Goal: Task Accomplishment & Management: Complete application form

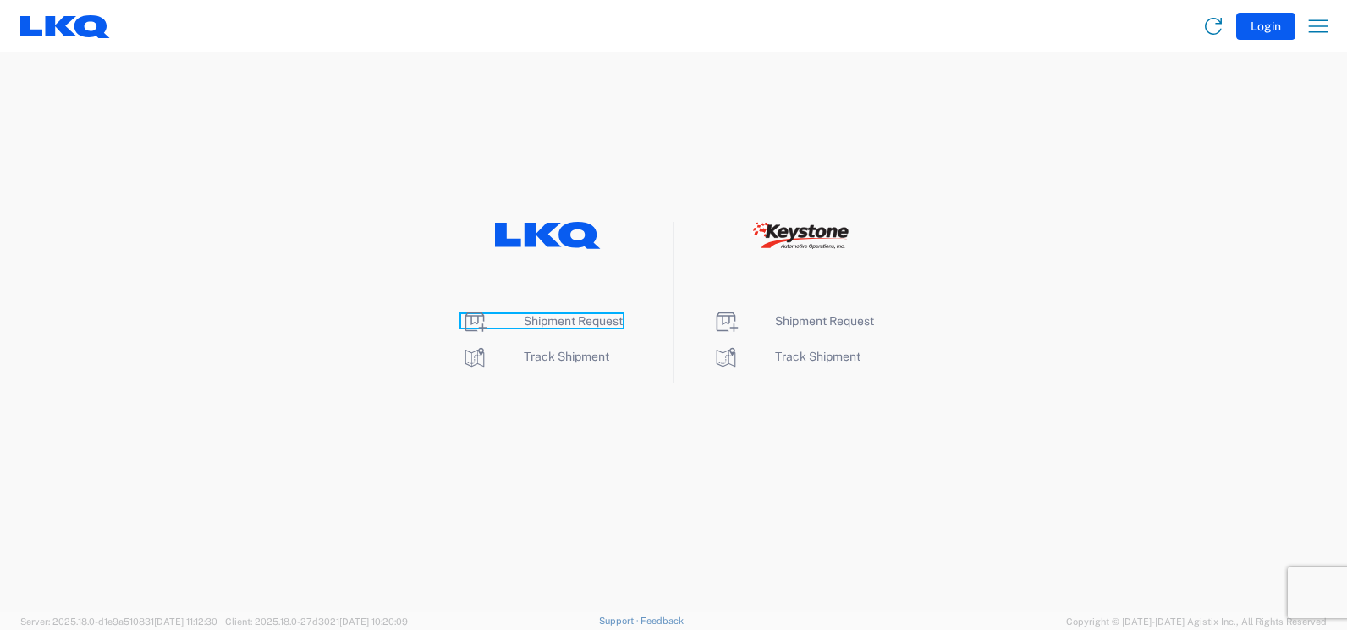
click at [571, 322] on span "Shipment Request" at bounding box center [573, 321] width 99 height 14
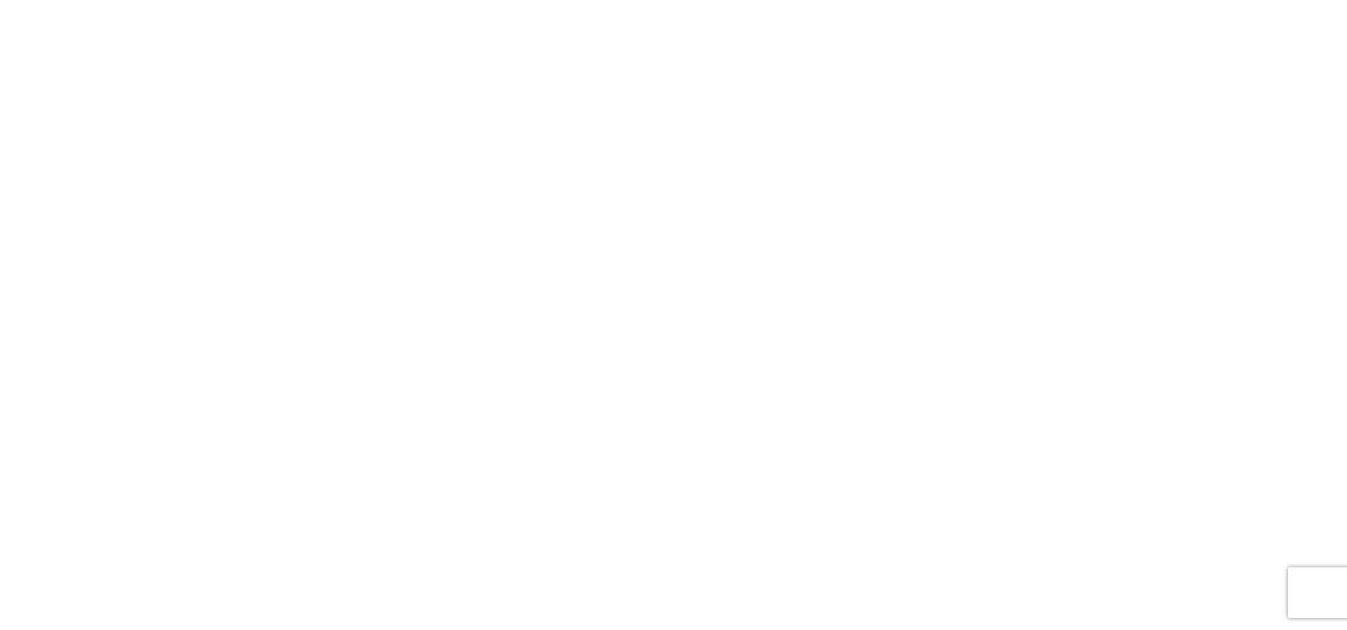
select select "FULL"
select select "LBS"
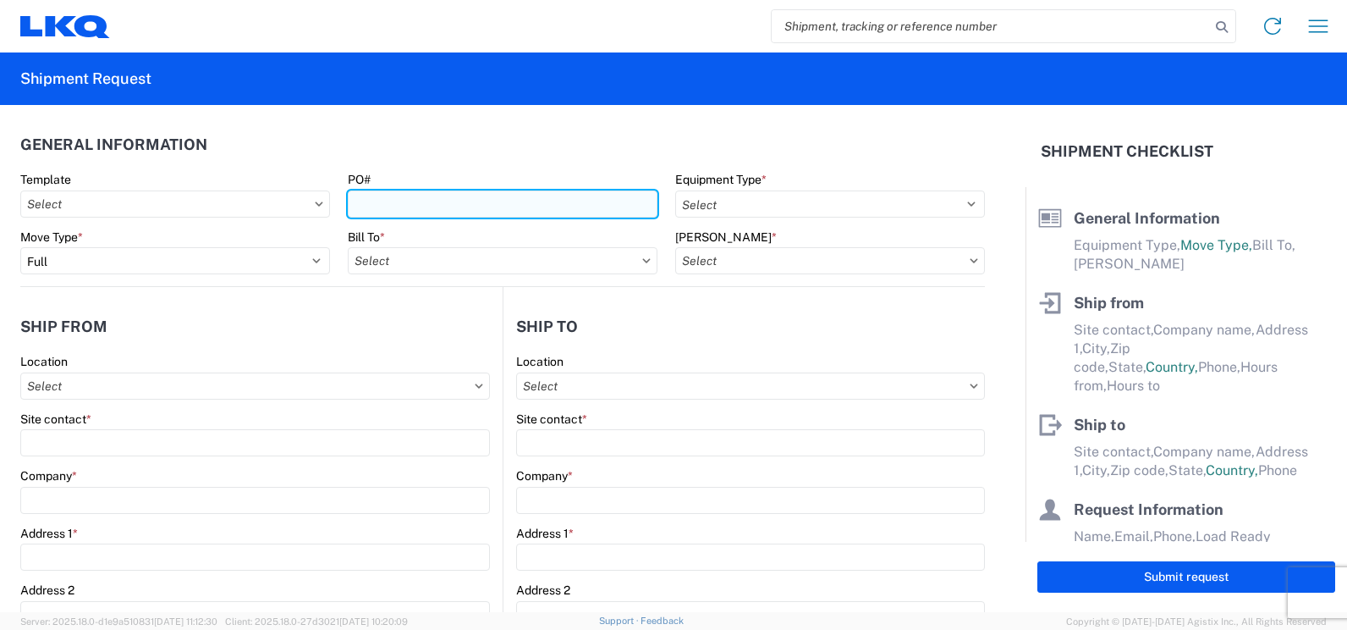
click at [418, 199] on input "PO#" at bounding box center [503, 203] width 310 height 27
type input "f"
type input "F0526997-1"
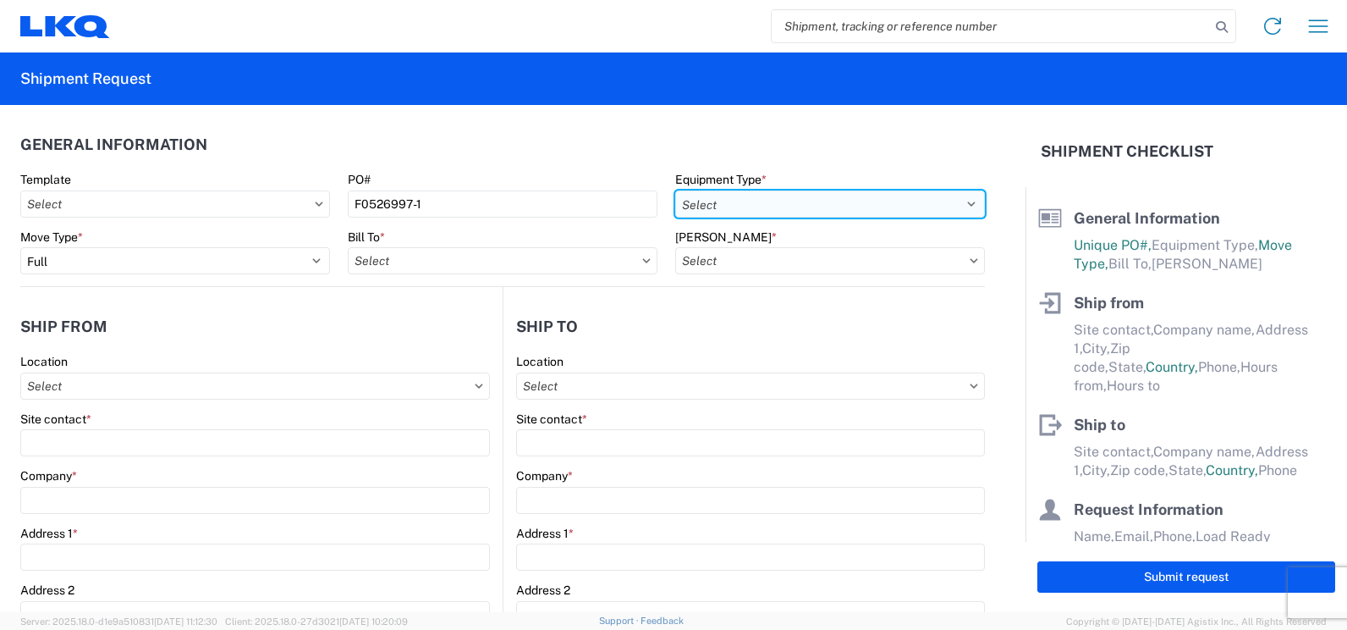
click at [955, 206] on select "Select 53’ Dry Van Flatbed Dropdeck (van) Lowboy (flatbed) Rail" at bounding box center [830, 203] width 310 height 27
select select "STDV"
click at [675, 190] on select "Select 53’ Dry Van Flatbed Dropdeck (van) Lowboy (flatbed) Rail" at bounding box center [830, 203] width 310 height 27
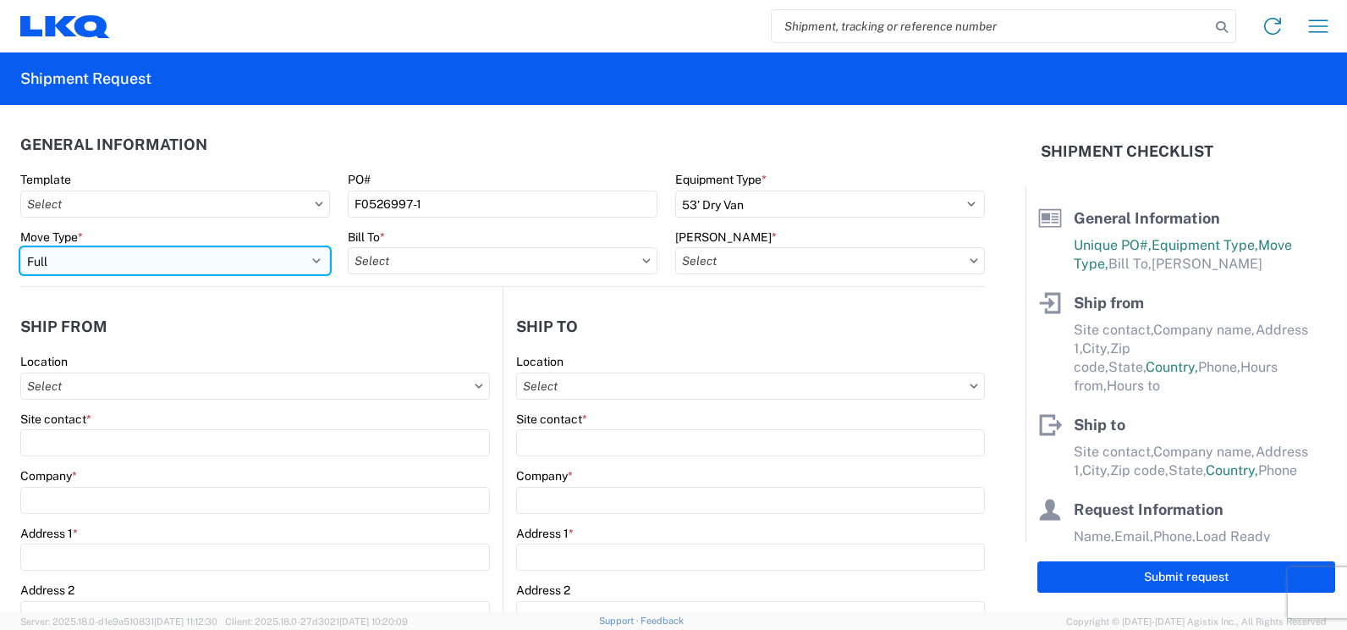
click at [309, 256] on select "Select Full Partial TL" at bounding box center [175, 260] width 310 height 27
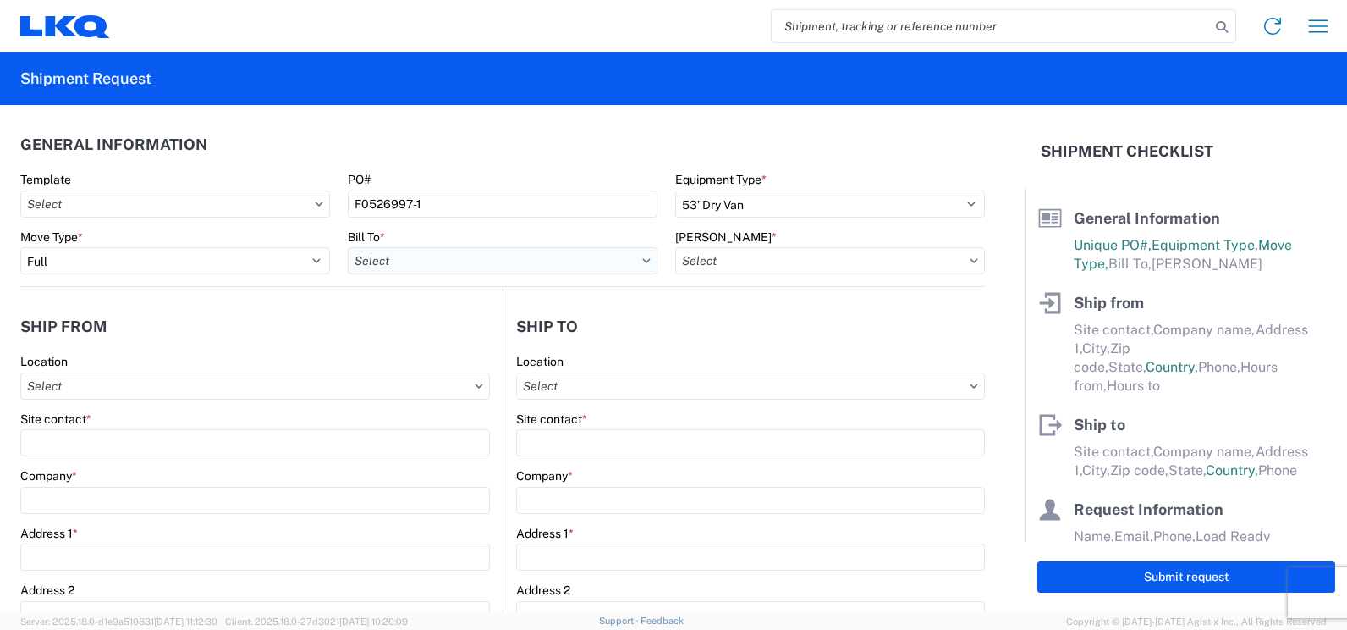
click at [608, 261] on input "Bill To *" at bounding box center [503, 260] width 310 height 27
type input "3081"
click at [443, 337] on div "3081 - [GEOGRAPHIC_DATA] (081)" at bounding box center [496, 335] width 296 height 27
type input "3081 - [GEOGRAPHIC_DATA] (081)"
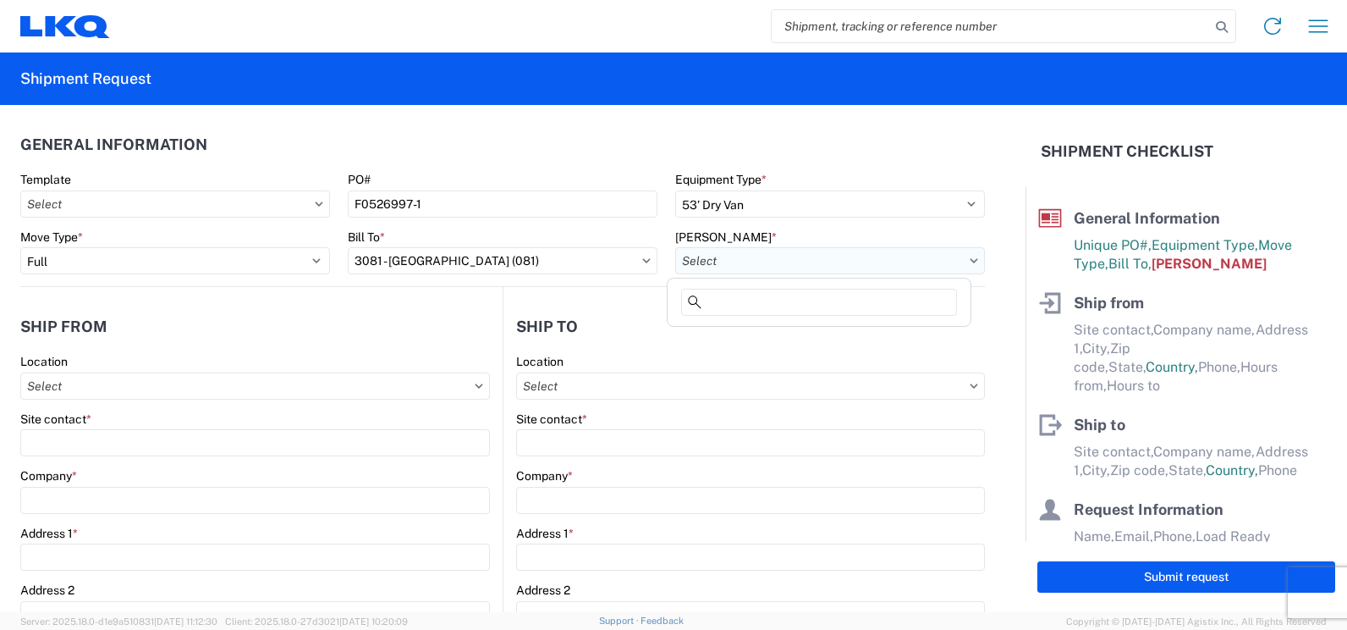
click at [803, 262] on input "[PERSON_NAME] *" at bounding box center [830, 260] width 310 height 27
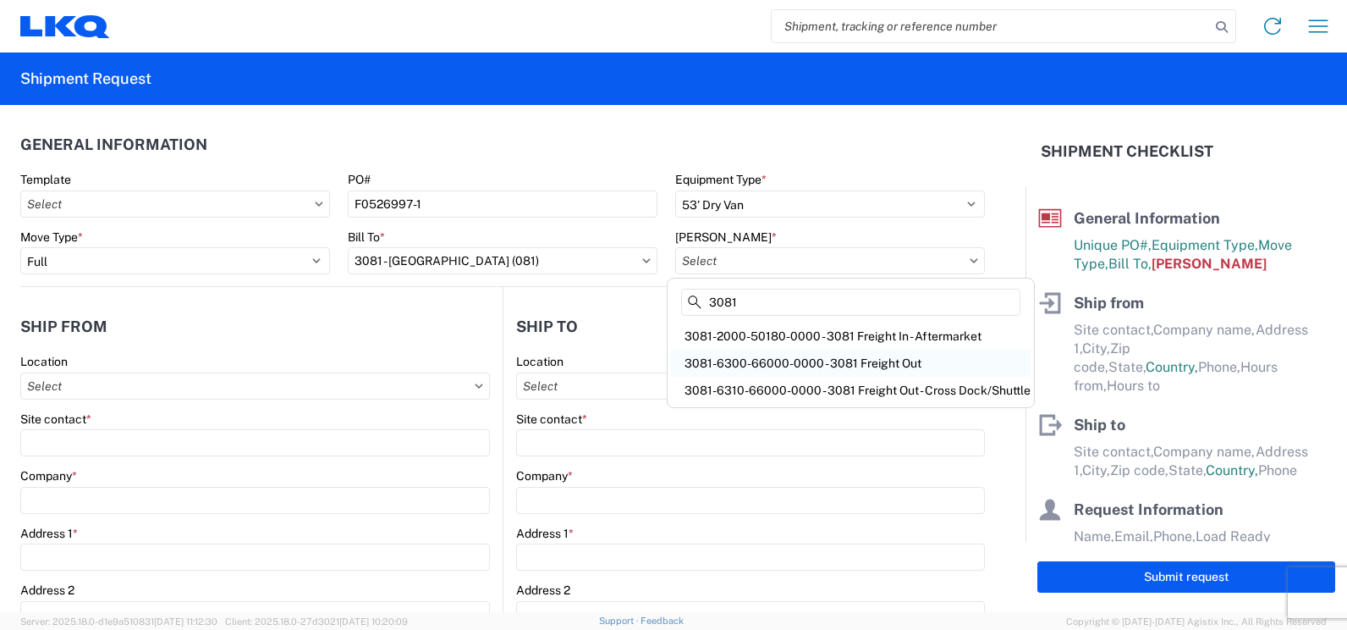
type input "3081"
click at [824, 355] on div "3081-6300-66000-0000 - 3081 Freight Out" at bounding box center [851, 362] width 360 height 27
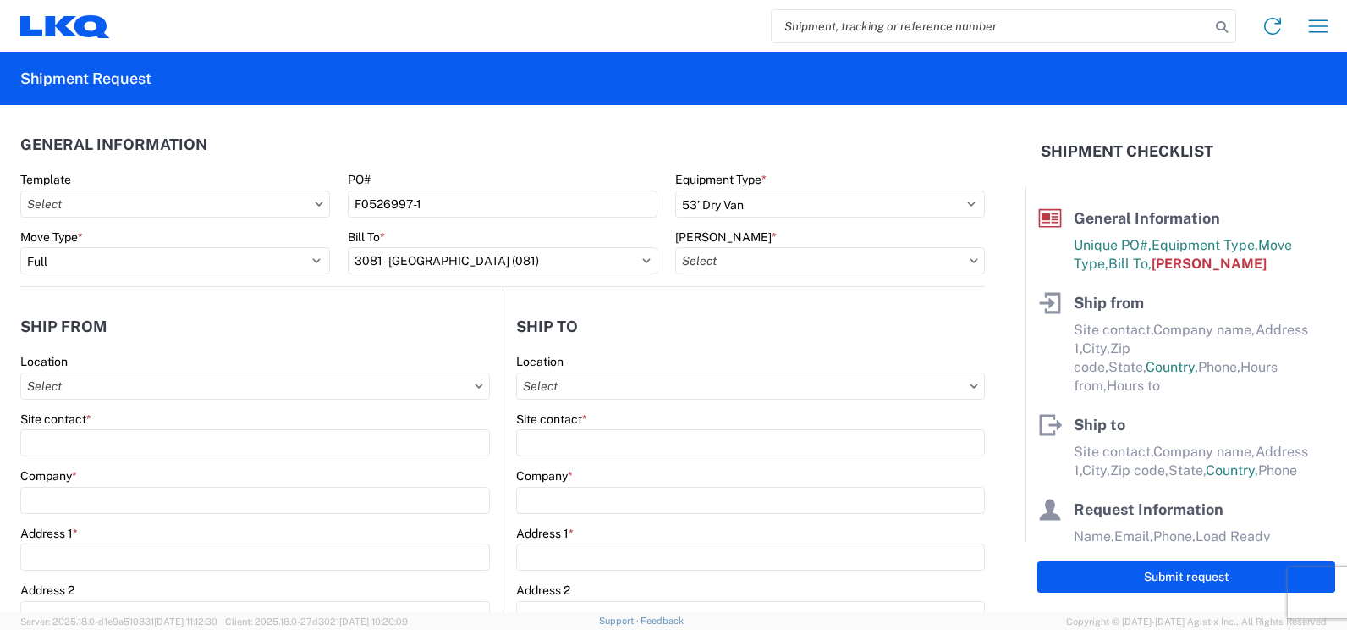
type input "3081-6300-66000-0000 - 3081 Freight Out"
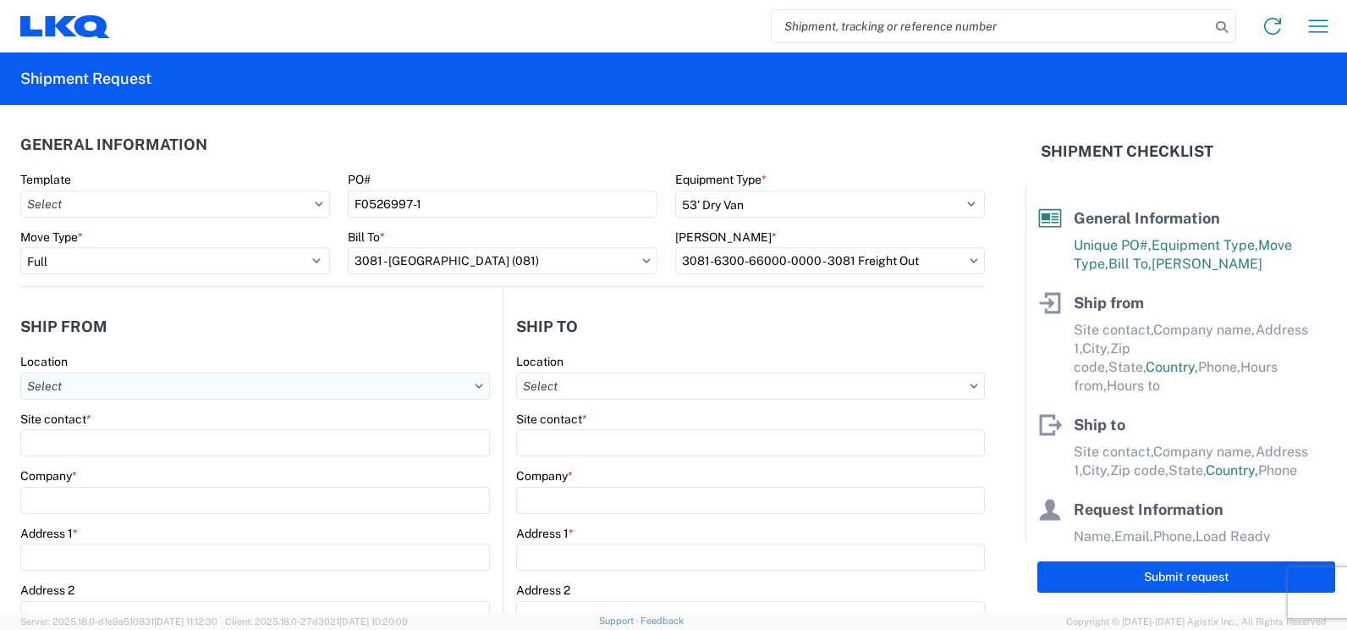
click at [364, 384] on input "Location" at bounding box center [255, 385] width 470 height 27
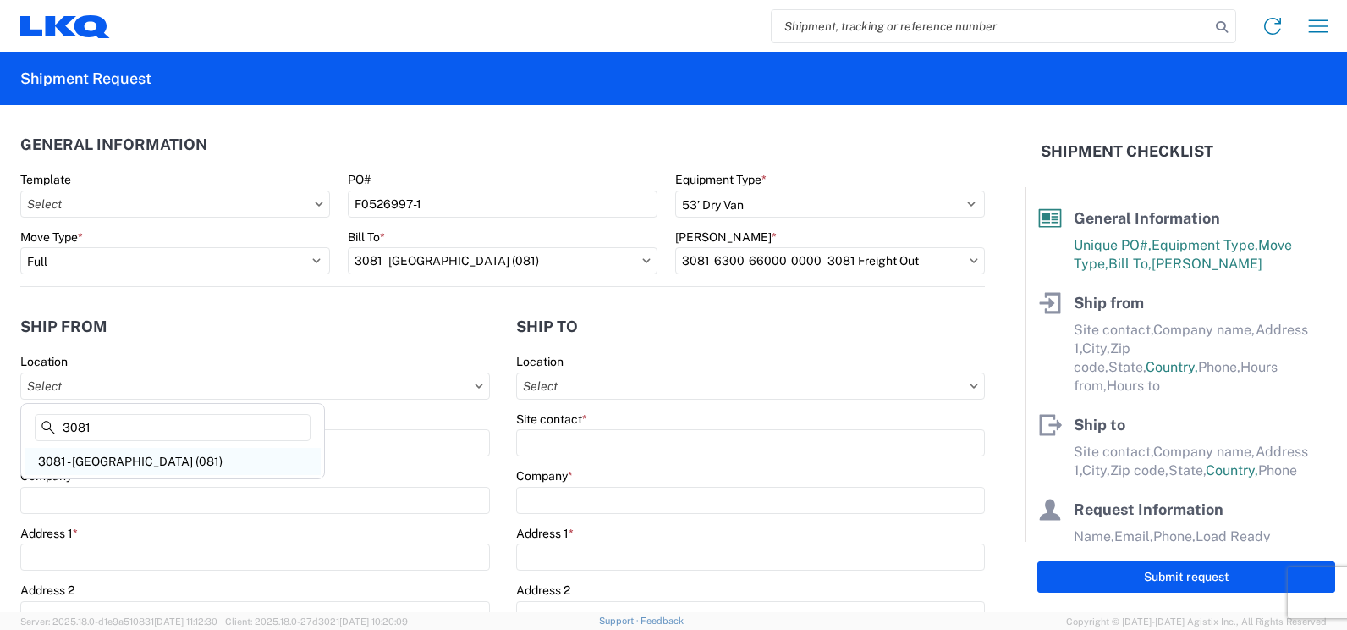
type input "3081"
click at [226, 448] on div "3081 - [GEOGRAPHIC_DATA] (081)" at bounding box center [173, 461] width 296 height 27
type input "3081 - [GEOGRAPHIC_DATA] (081)"
type input "LKQ Corporation"
type input "[STREET_ADDRESS]"
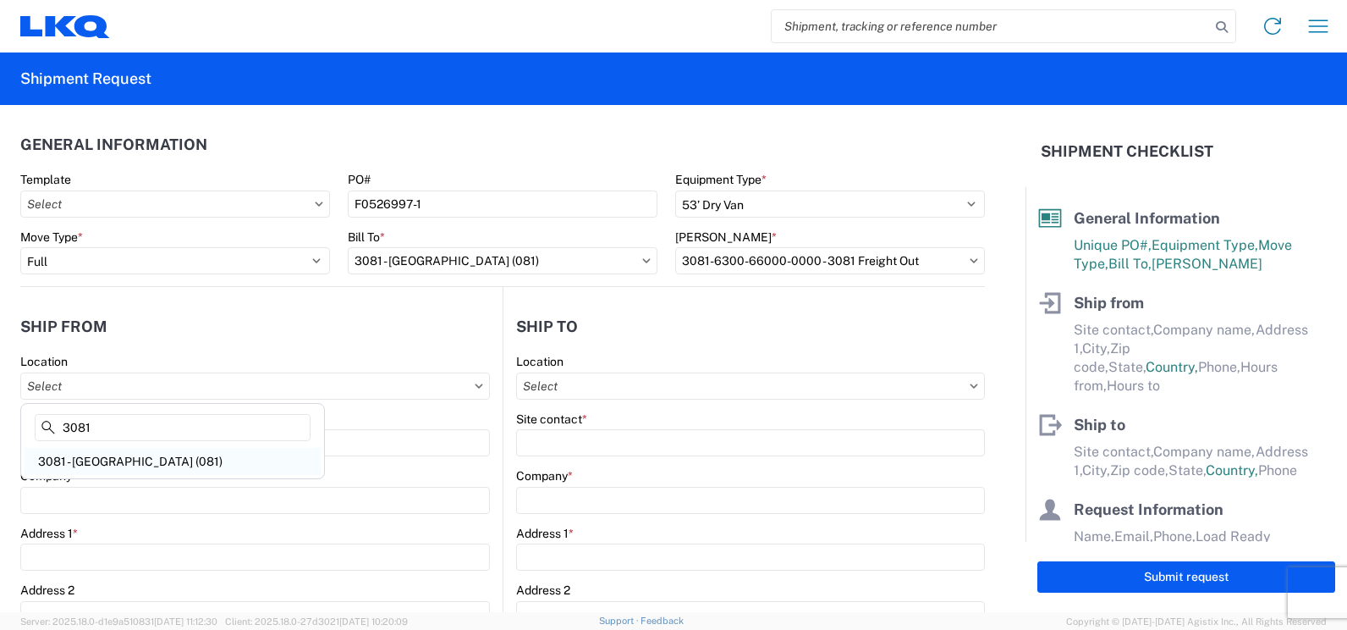
type input "Medley"
type input "33178"
select select "FL"
select select "US"
type input "[PHONE_NUMBER]"
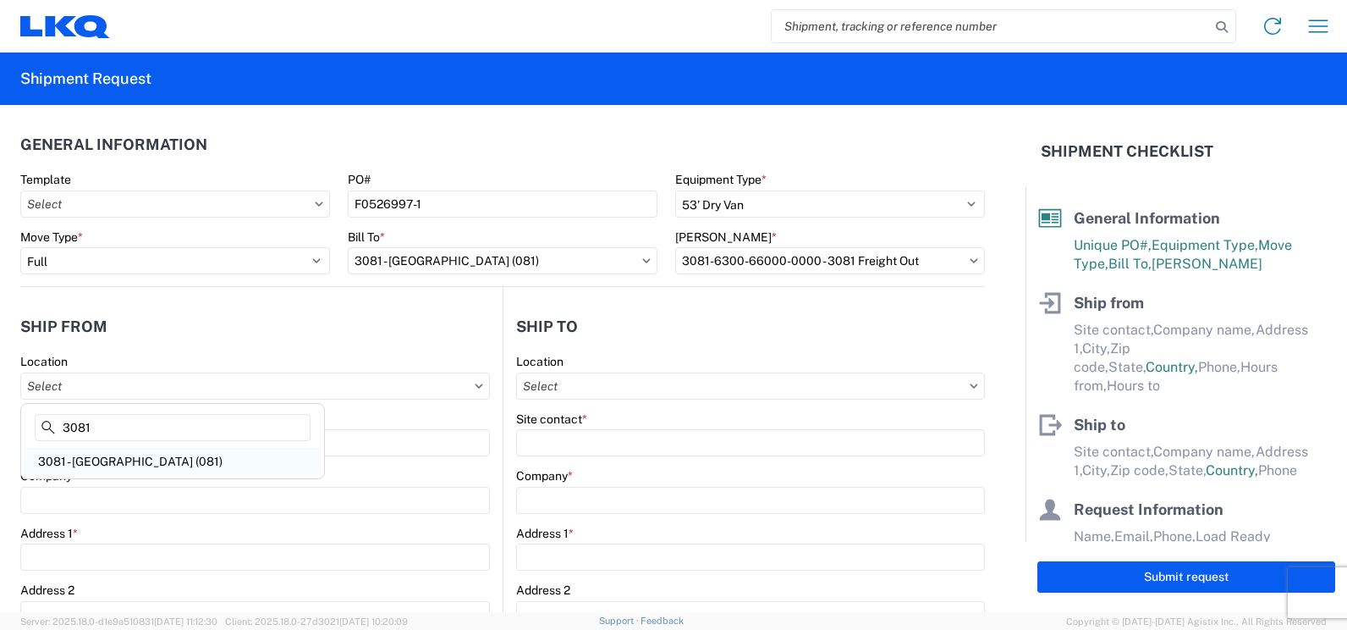
type input "08:30"
type input "19:00"
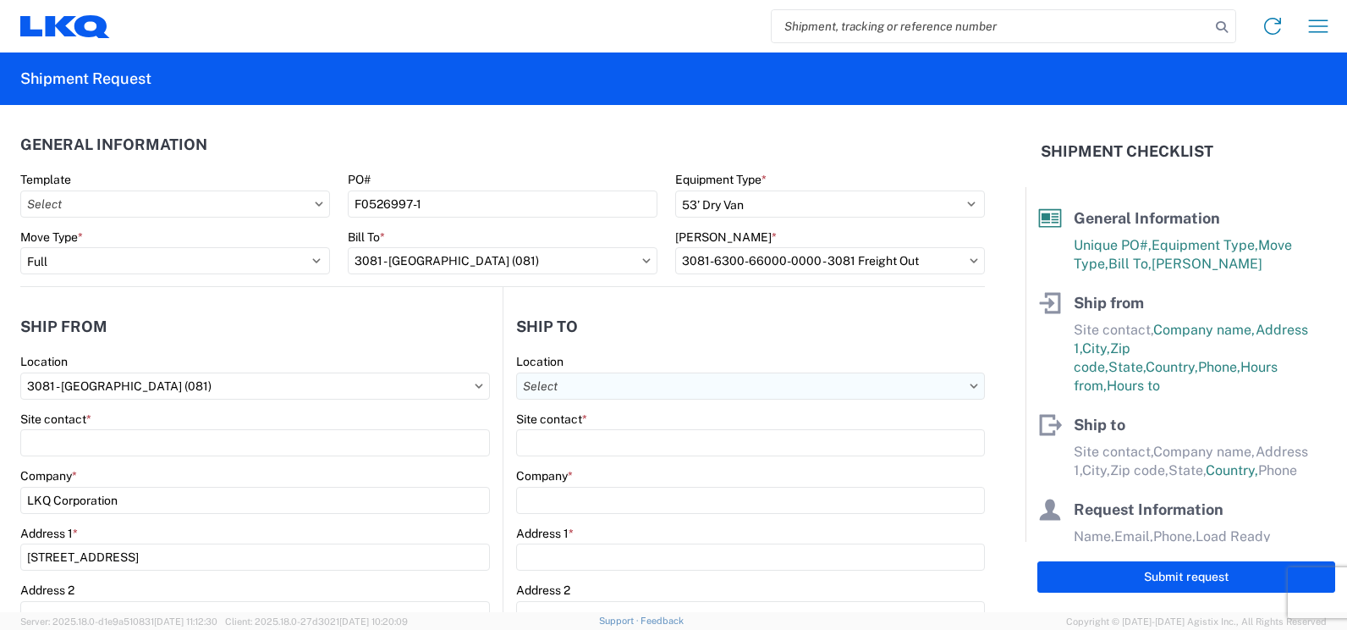
click at [614, 390] on input "Location" at bounding box center [750, 385] width 469 height 27
type input "152"
click at [585, 458] on div "3152 - [GEOGRAPHIC_DATA]" at bounding box center [662, 461] width 296 height 27
type input "3152 - [GEOGRAPHIC_DATA]"
type input "LKQ Corporation"
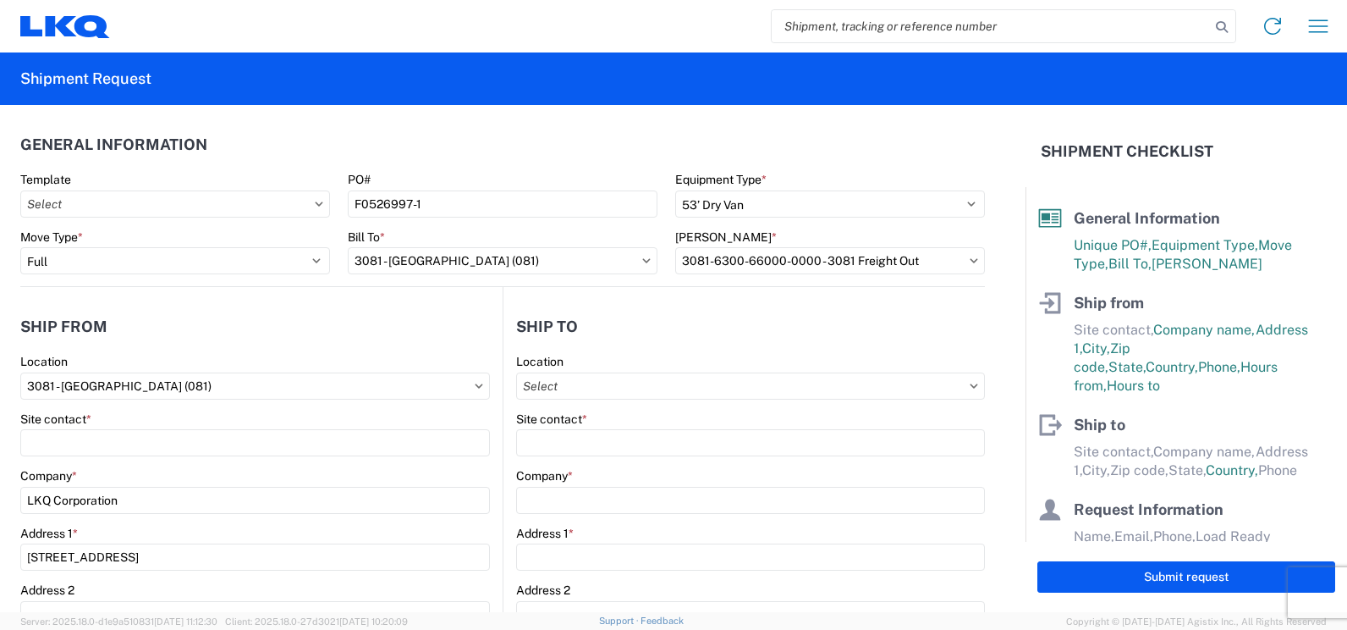
type input "[STREET_ADDRESS]"
type input "Schertz"
type input "78154"
select select "US"
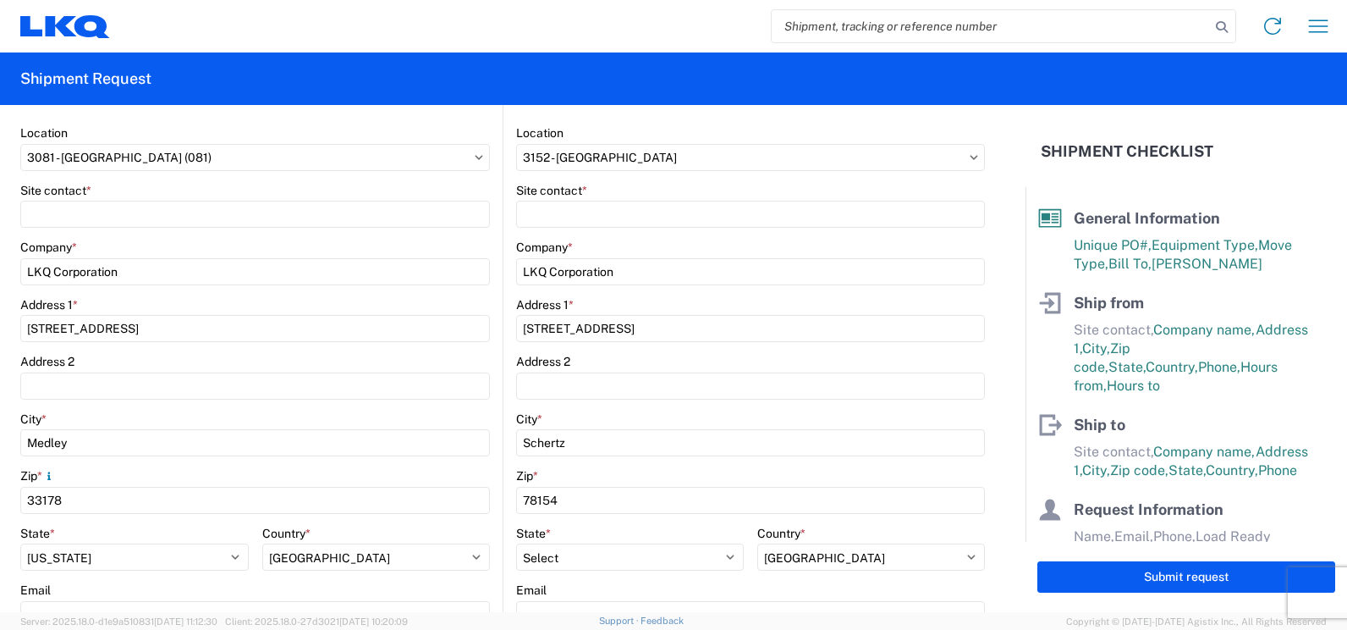
scroll to position [233, 0]
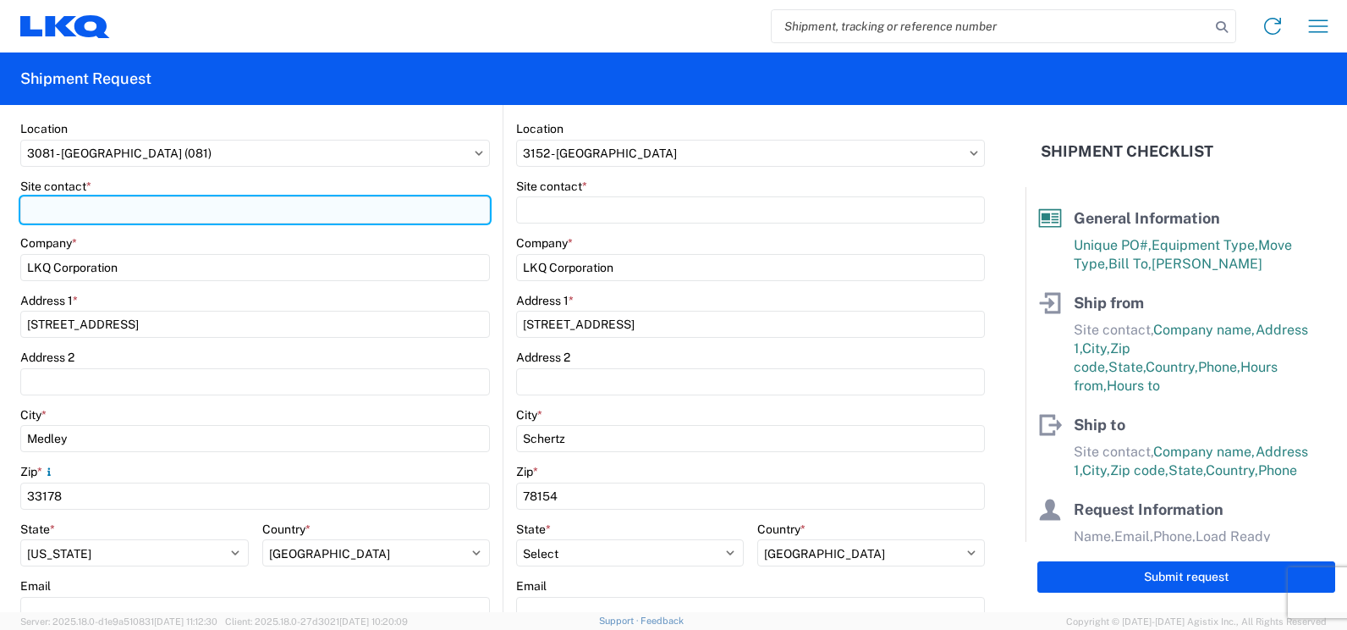
click at [232, 201] on input "Site contact *" at bounding box center [255, 209] width 470 height 27
type input "j"
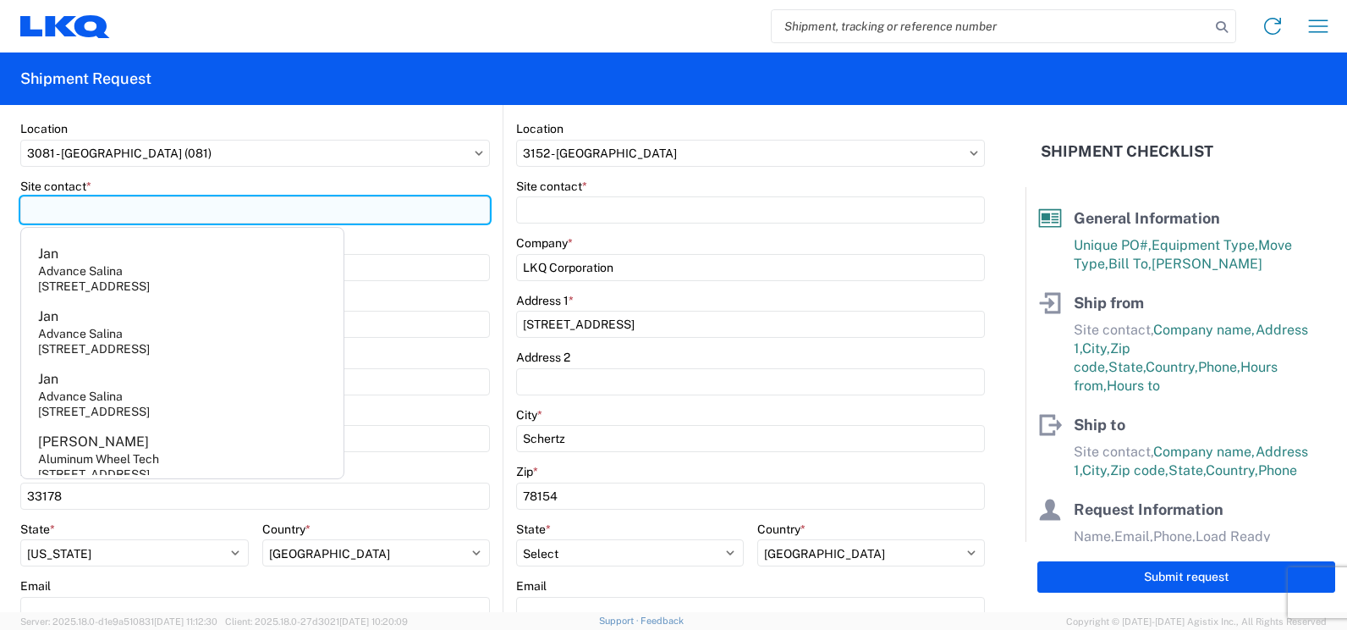
type input "j"
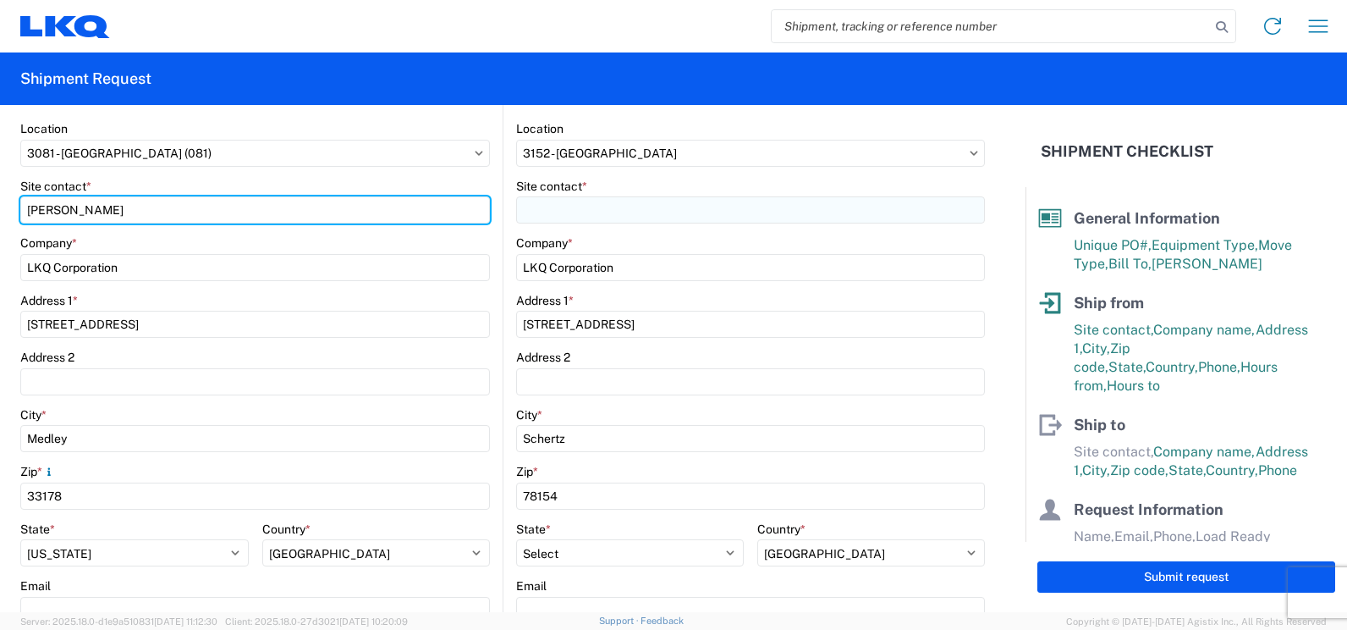
type input "[PERSON_NAME]"
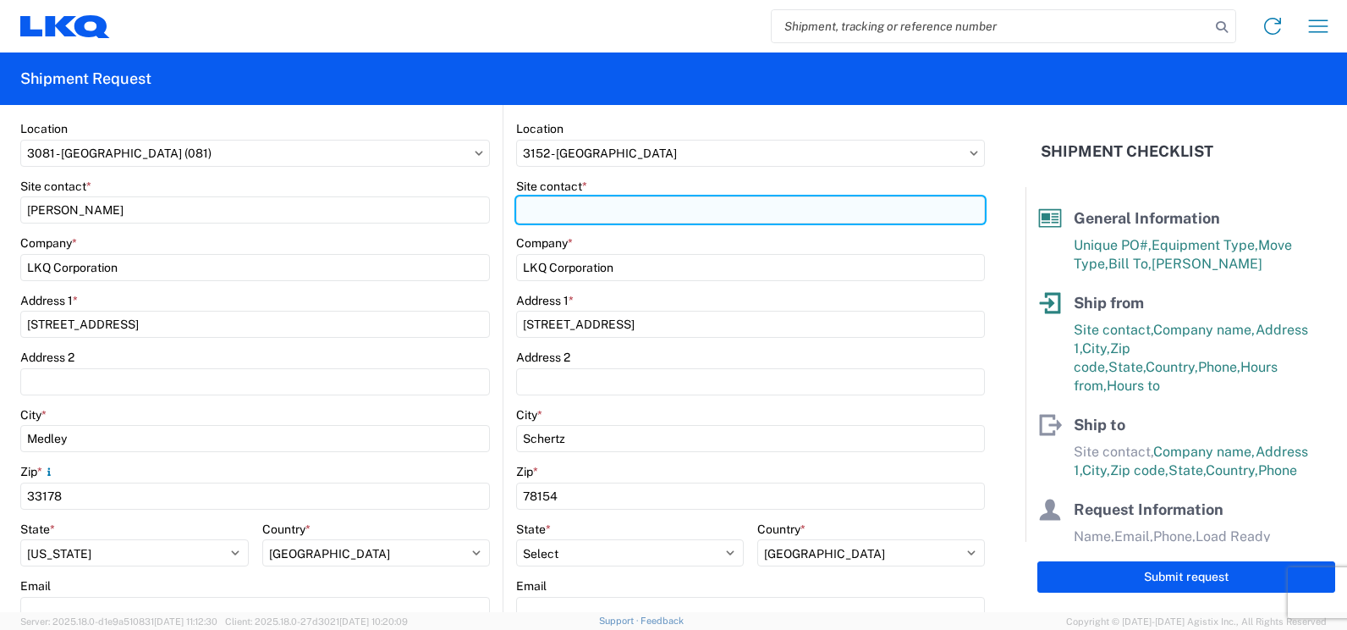
click at [600, 220] on input "Site contact *" at bounding box center [750, 209] width 469 height 27
type input "[PERSON_NAME]"
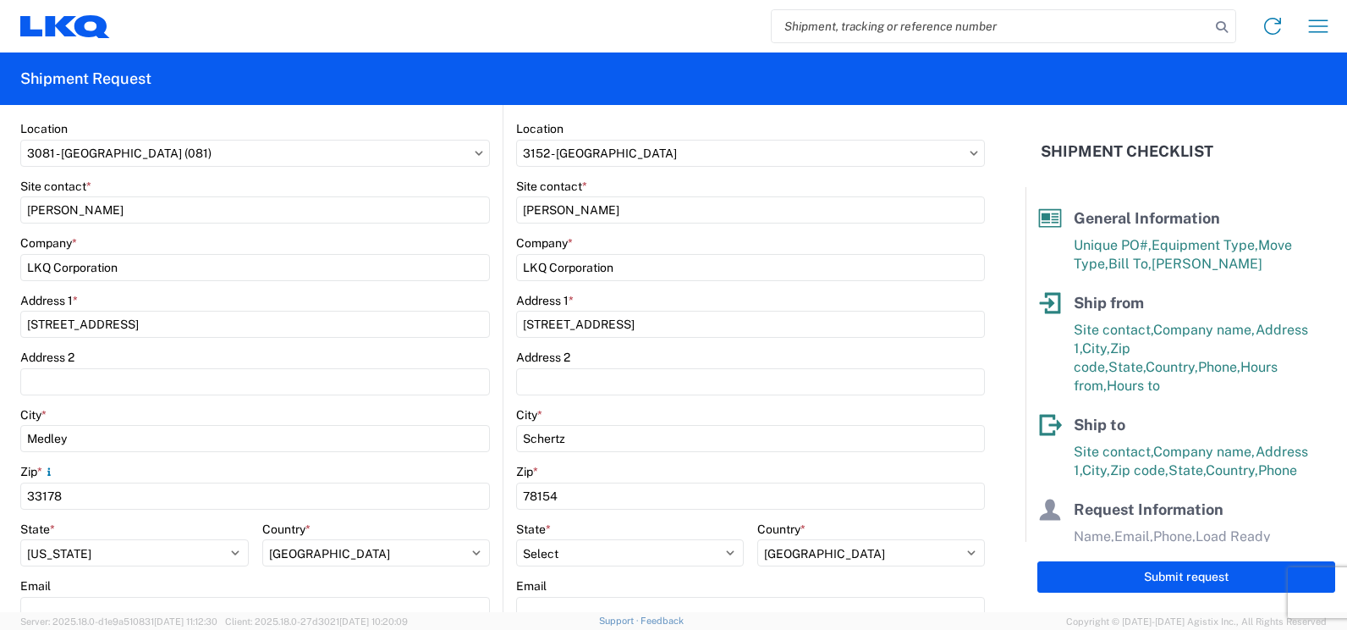
click at [503, 228] on agx-shipment-stop-widget-v2 "Ship to 3152 Location 3152 - [GEOGRAPHIC_DATA] [GEOGRAPHIC_DATA] Site contact *…" at bounding box center [744, 421] width 482 height 735
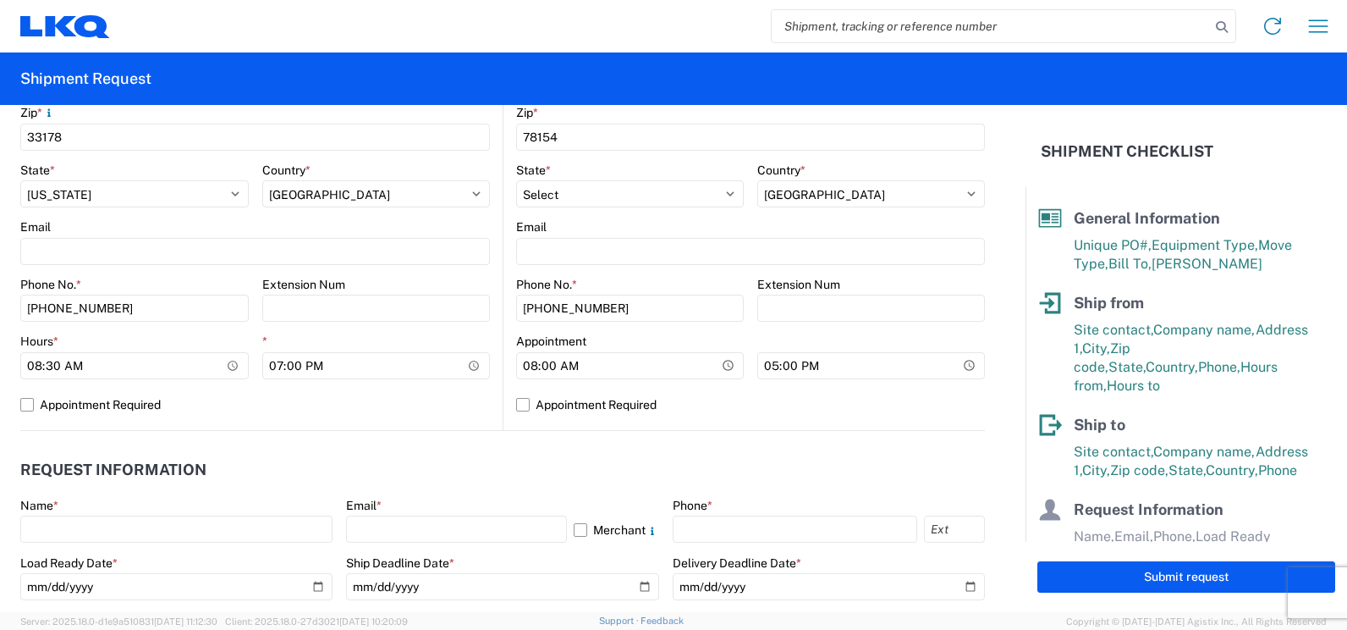
scroll to position [592, 0]
click at [516, 402] on label "Appointment Required" at bounding box center [750, 403] width 469 height 27
click at [0, 0] on input "Appointment Required" at bounding box center [0, 0] width 0 height 0
select select "[GEOGRAPHIC_DATA]"
select select "US"
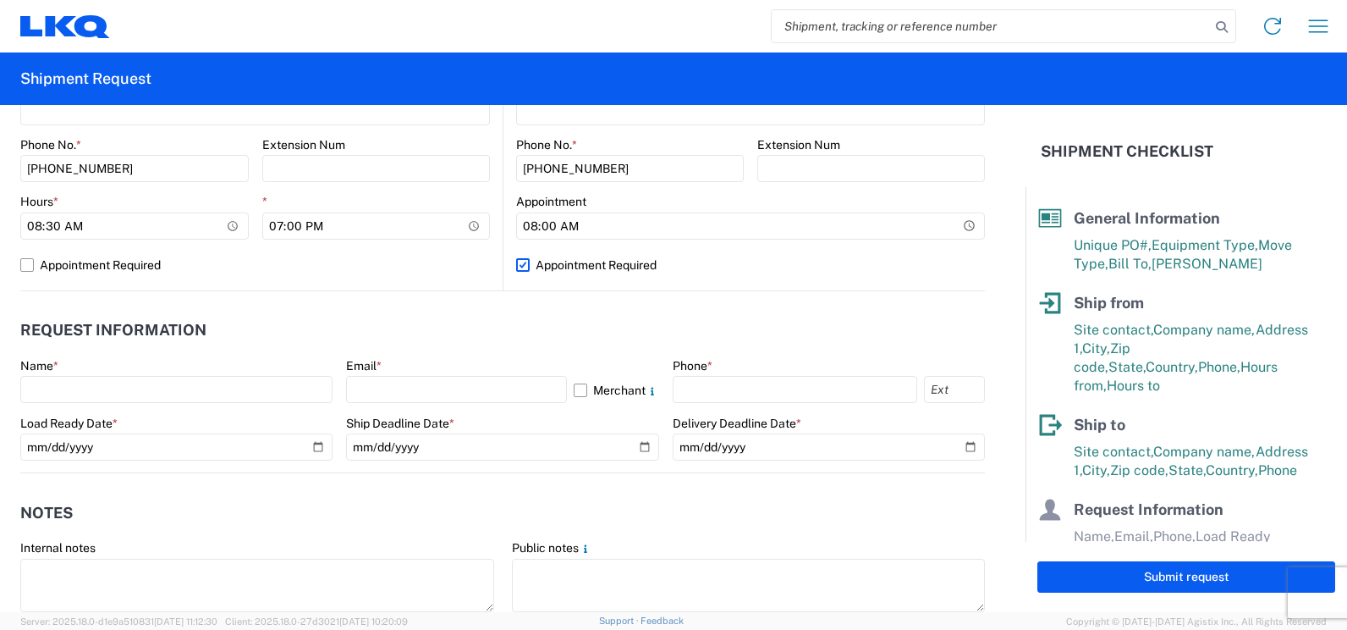
scroll to position [740, 0]
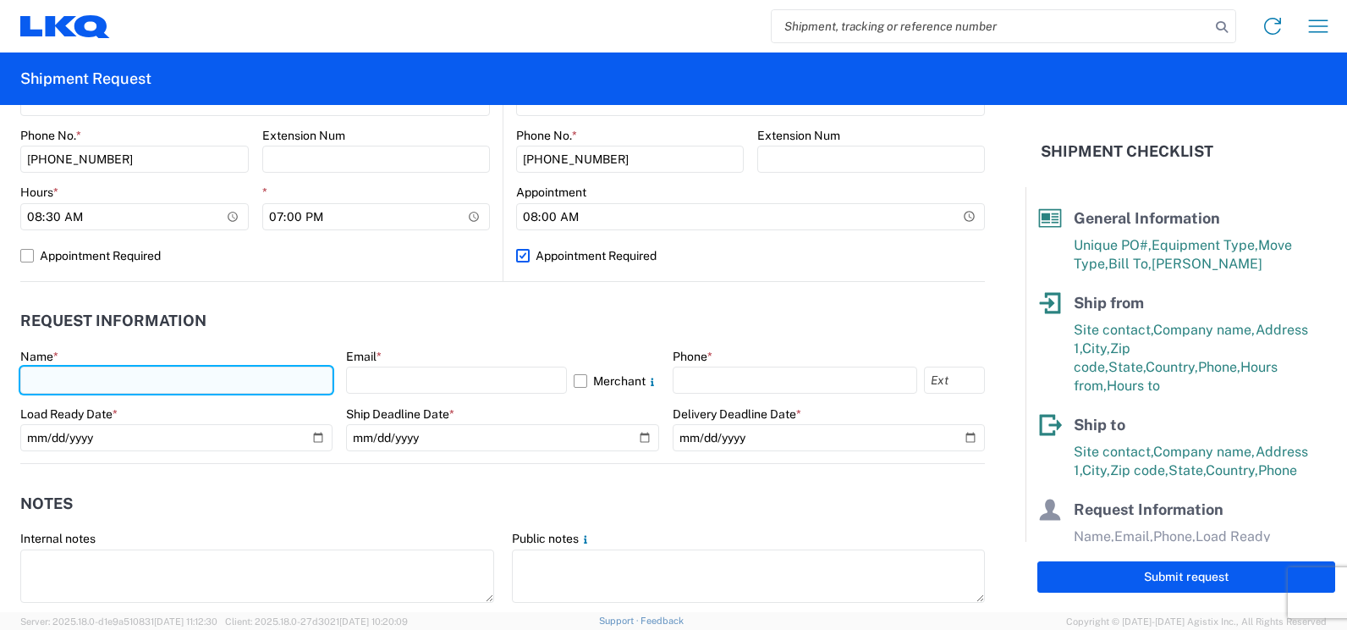
click at [278, 383] on input "text" at bounding box center [176, 379] width 312 height 27
type input "[PERSON_NAME]"
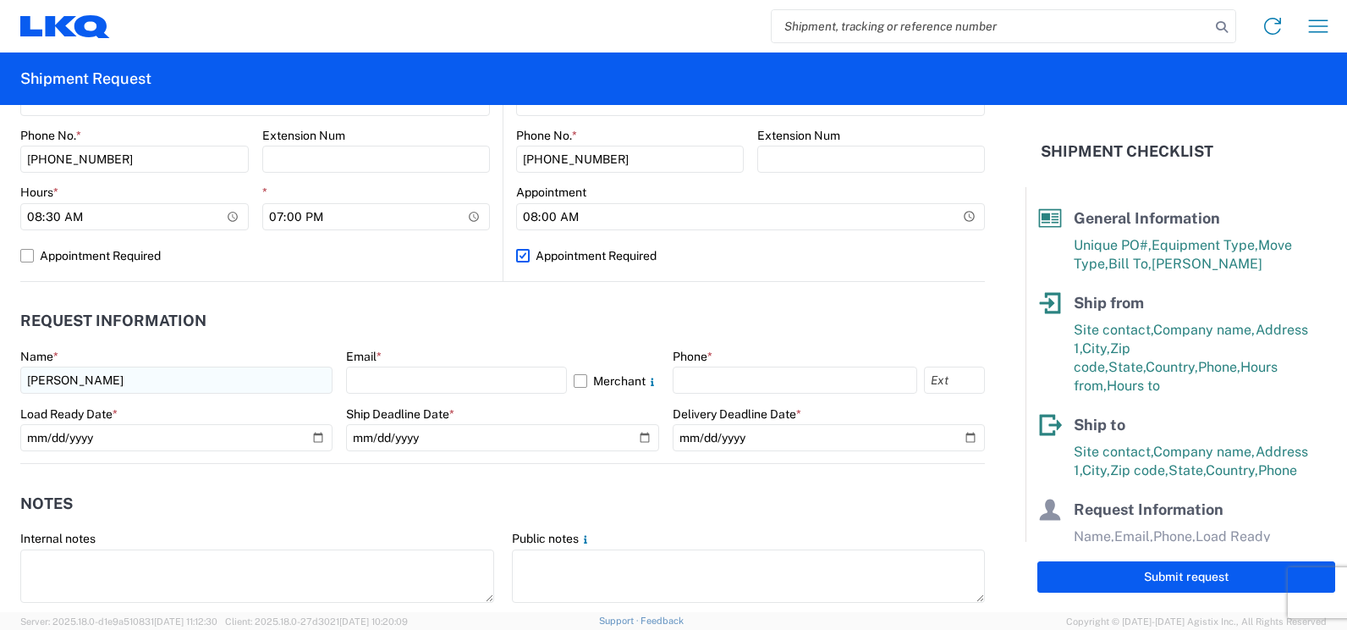
type input "unit 1"
select select "FL"
type input "[PERSON_NAME][EMAIL_ADDRESS][PERSON_NAME][DOMAIN_NAME]"
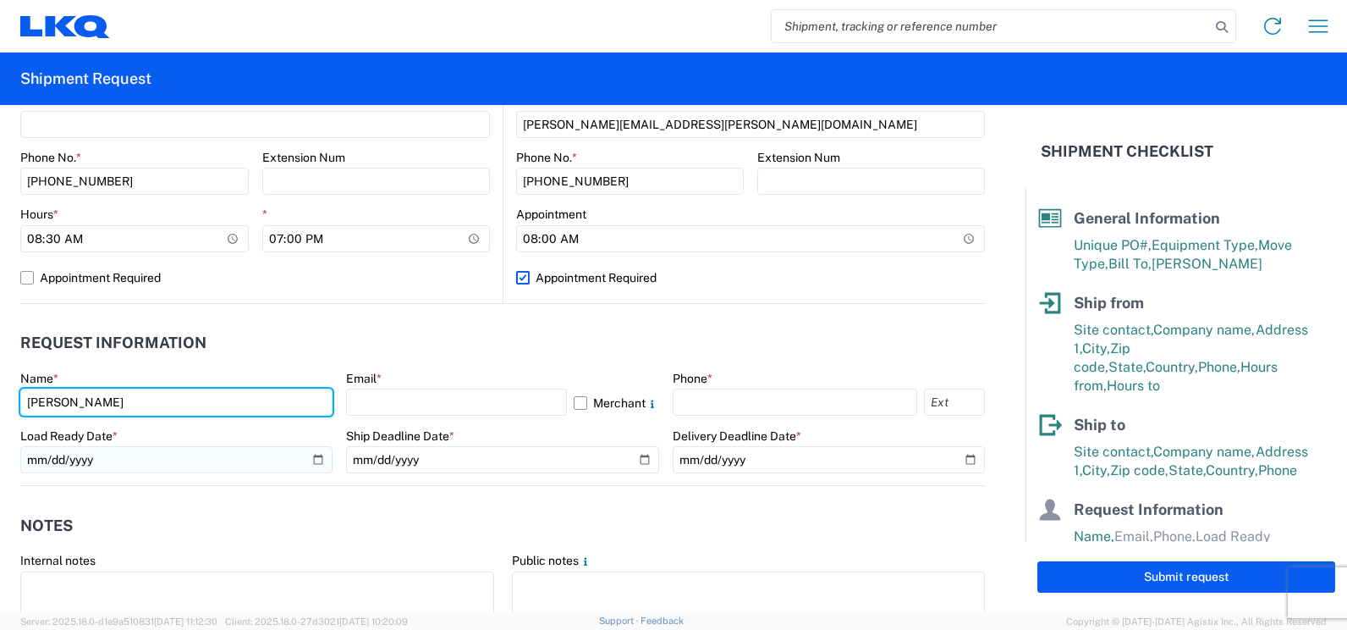
scroll to position [698, 0]
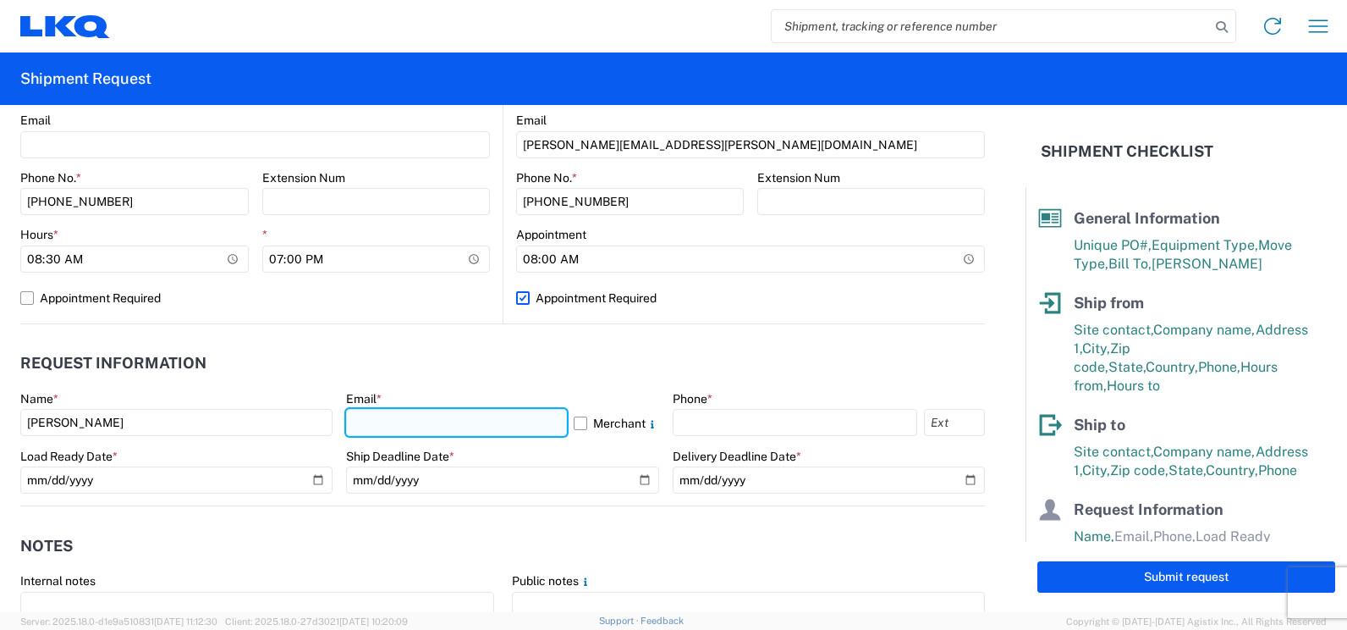
click at [407, 421] on input "text" at bounding box center [456, 422] width 220 height 27
type input "[PERSON_NAME][EMAIL_ADDRESS][PERSON_NAME][DOMAIN_NAME]"
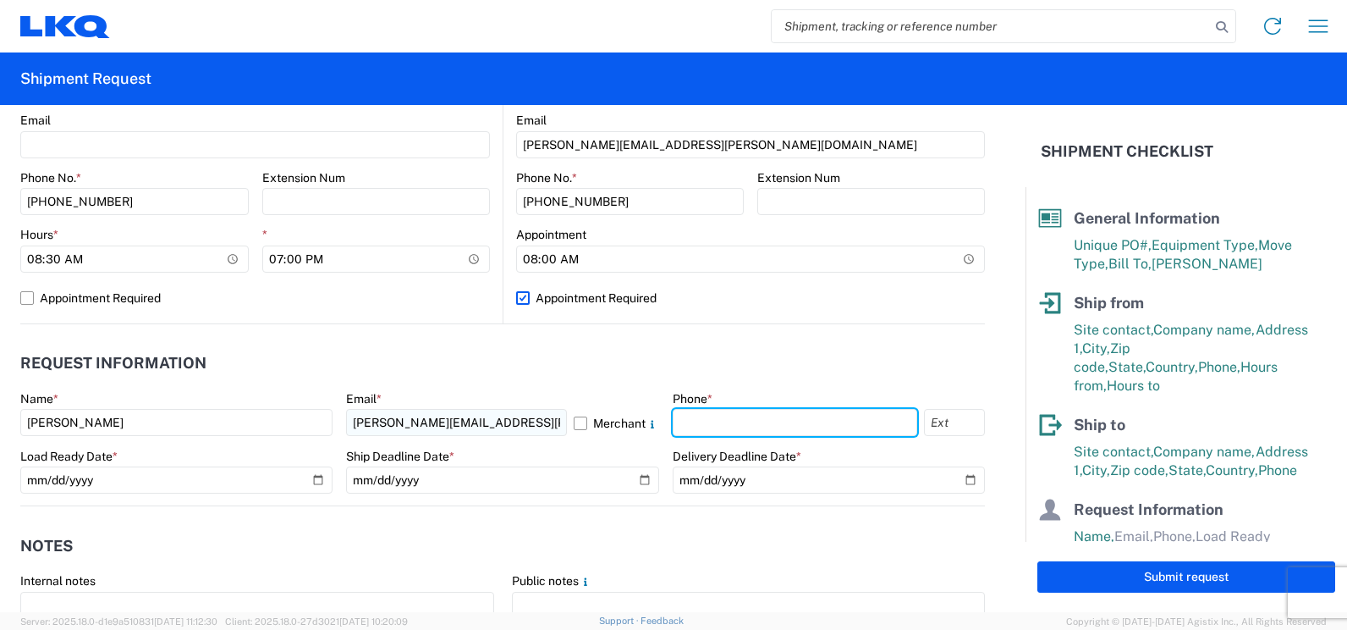
type input "3055251737"
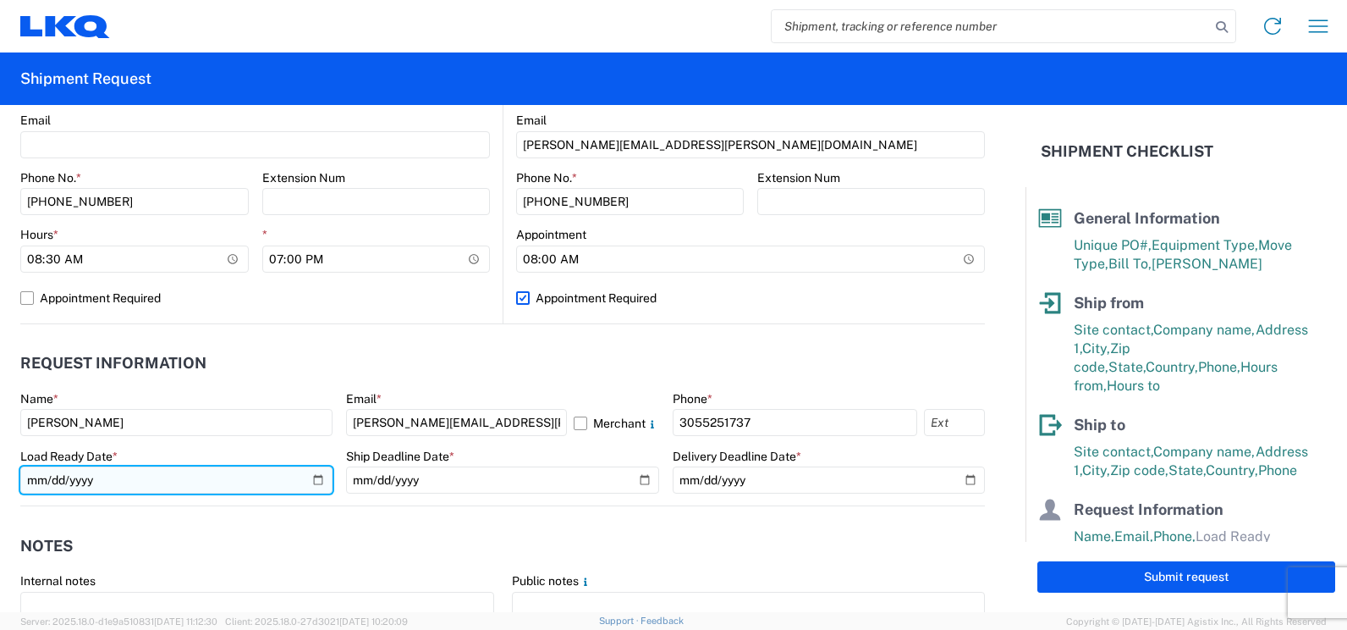
click at [102, 478] on input "date" at bounding box center [176, 479] width 312 height 27
click at [313, 476] on input "date" at bounding box center [176, 479] width 312 height 27
click at [310, 476] on input "[DATE]" at bounding box center [176, 479] width 312 height 27
type input "[DATE]"
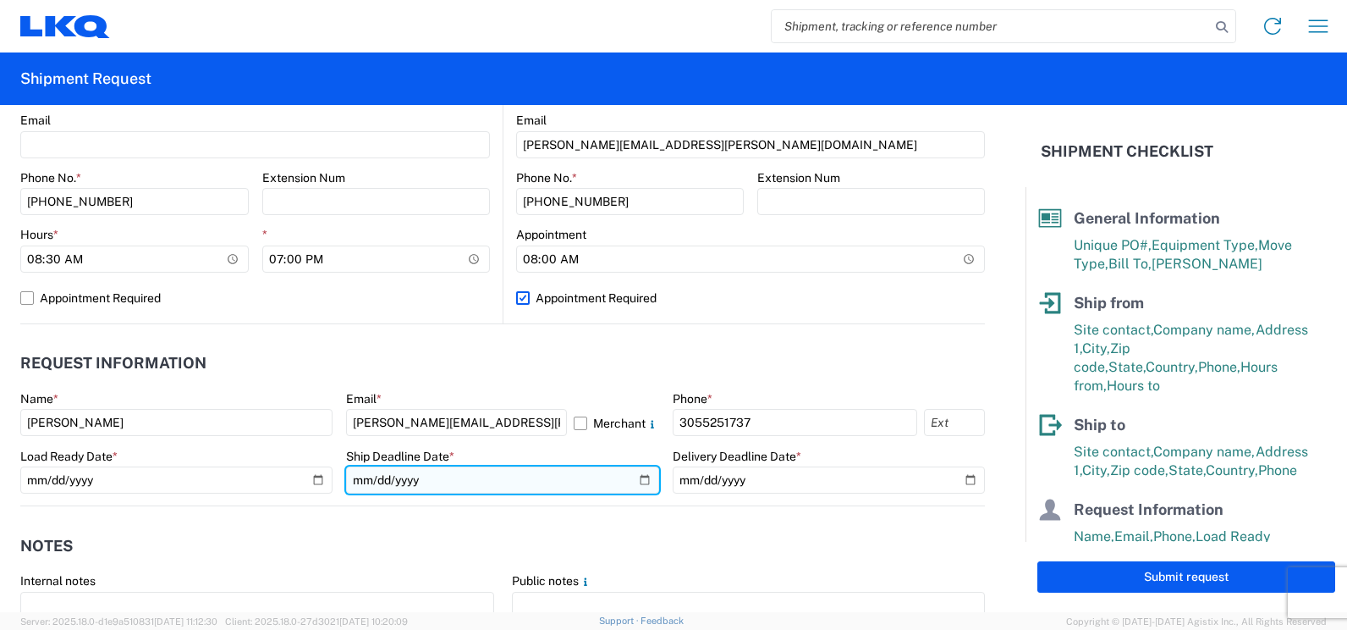
click at [637, 476] on input "date" at bounding box center [502, 479] width 312 height 27
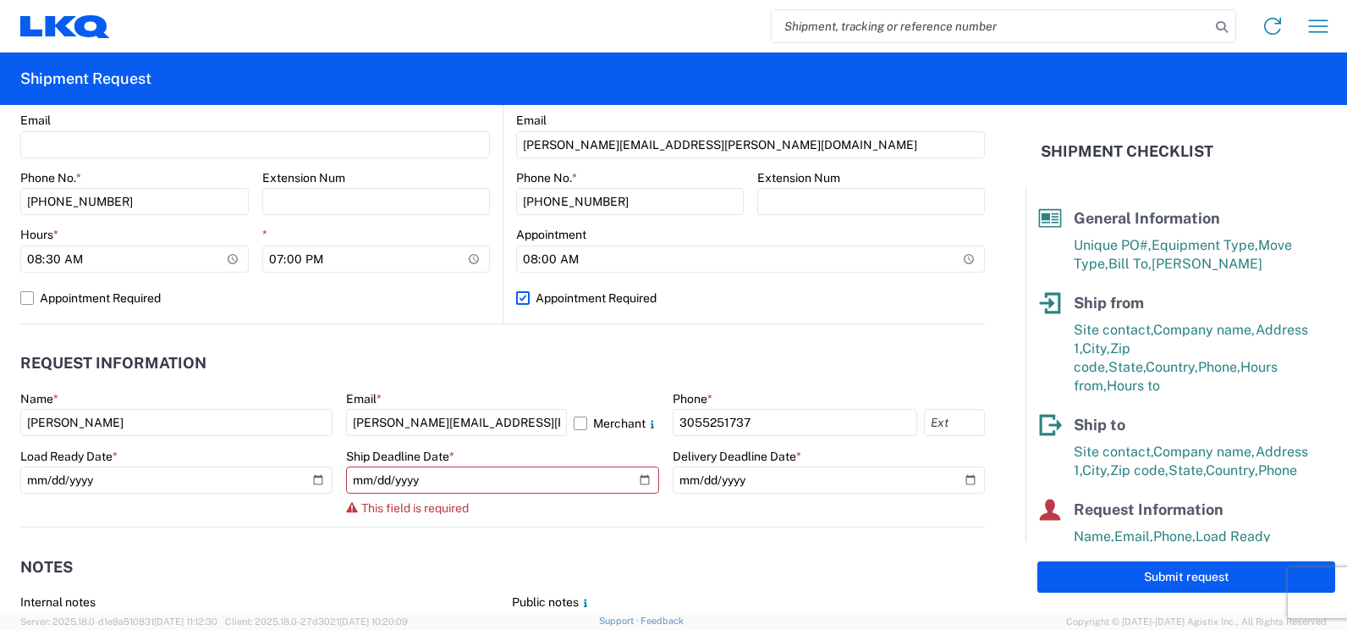
click at [623, 348] on header "Request Information" at bounding box center [502, 363] width 965 height 38
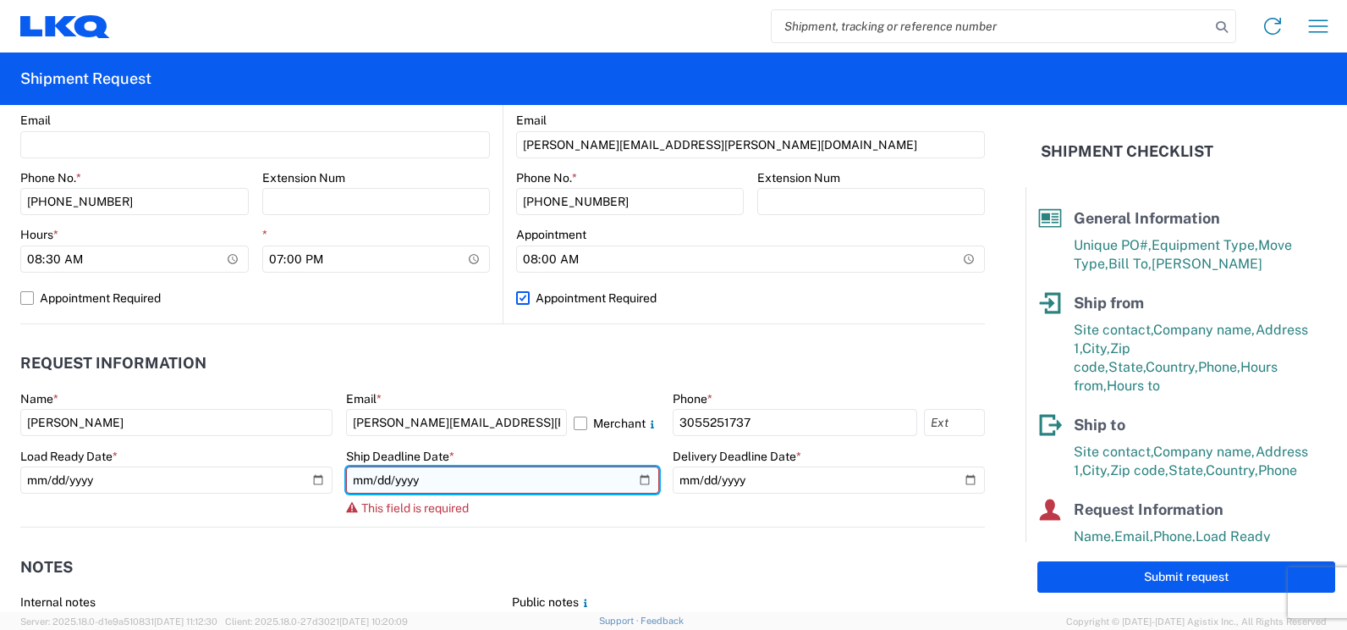
click at [636, 483] on input "date" at bounding box center [502, 479] width 312 height 27
type input "[DATE]"
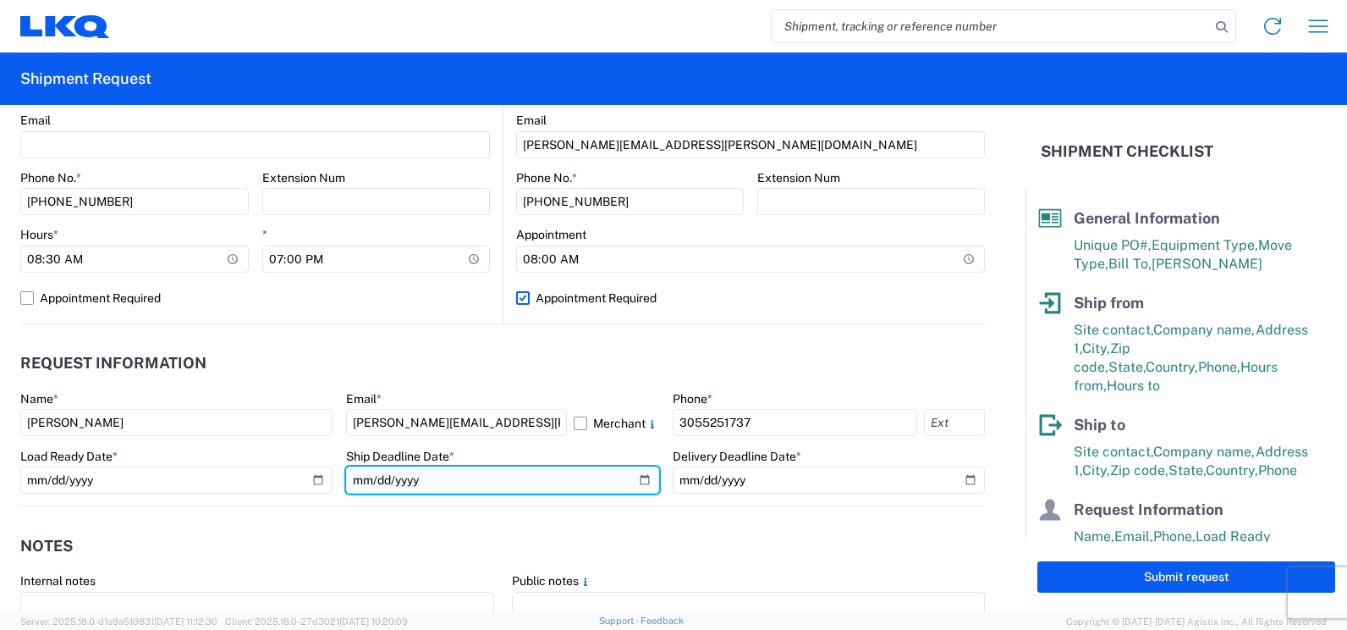
click at [637, 479] on input "[DATE]" at bounding box center [502, 479] width 312 height 27
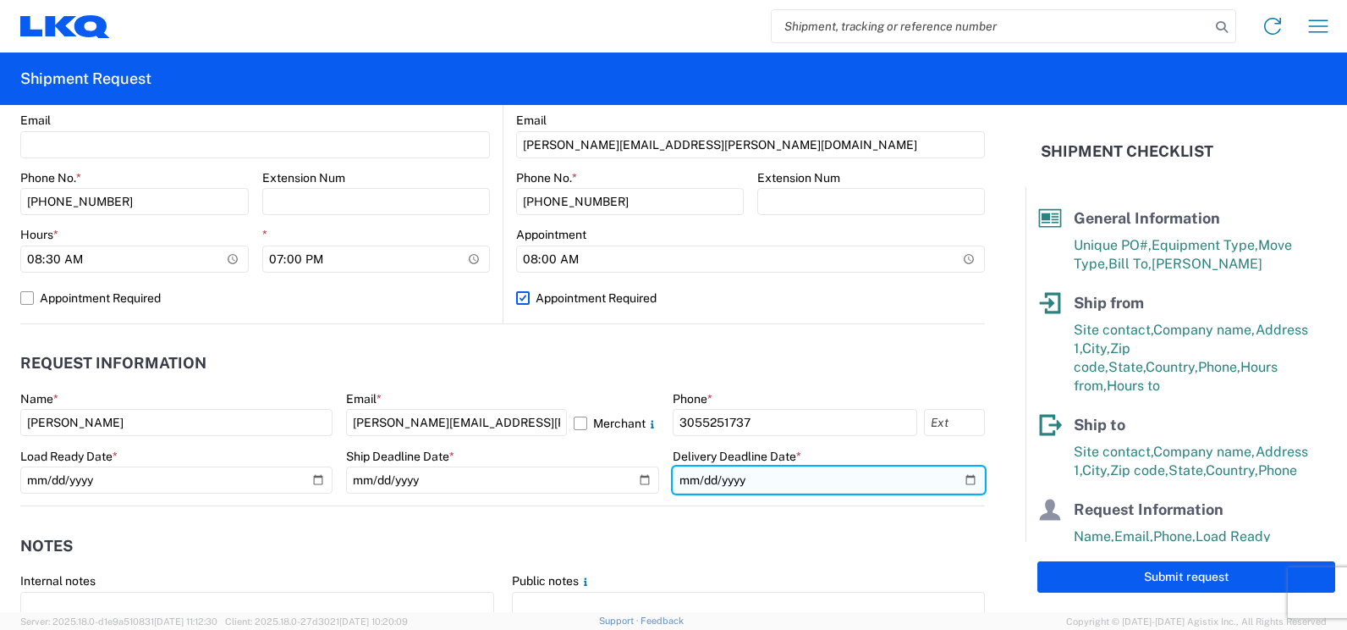
click at [955, 480] on input "date" at bounding box center [829, 479] width 312 height 27
type input "[DATE]"
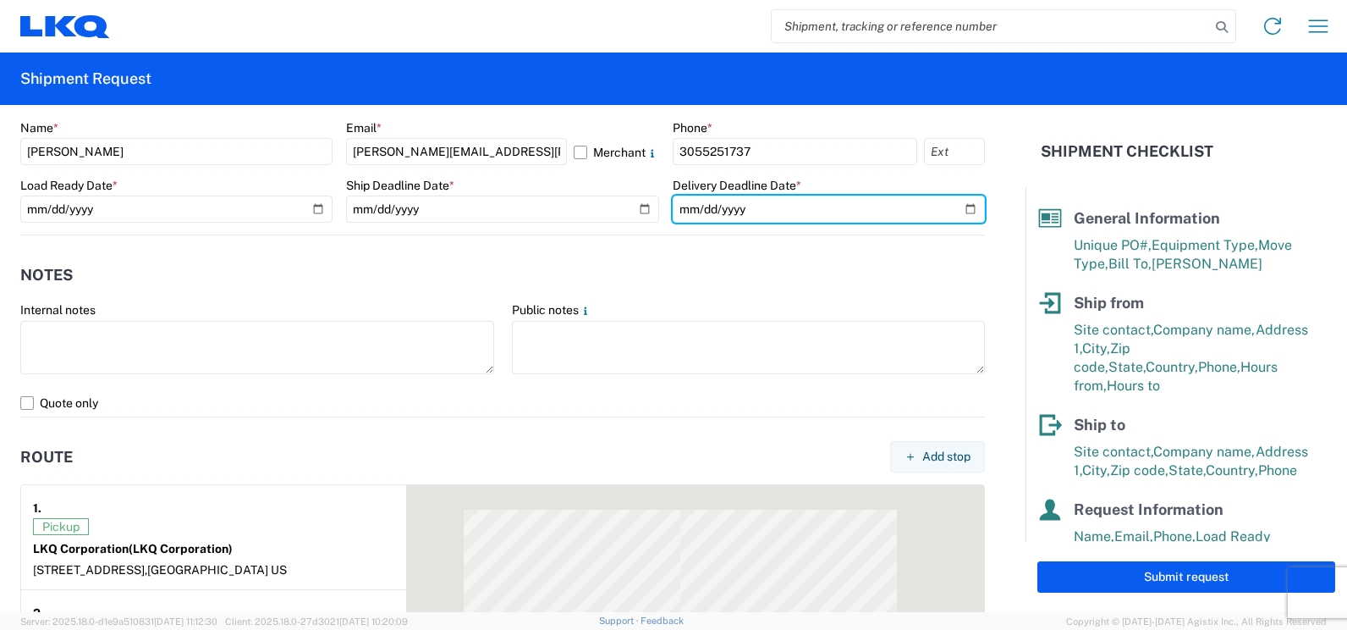
scroll to position [973, 0]
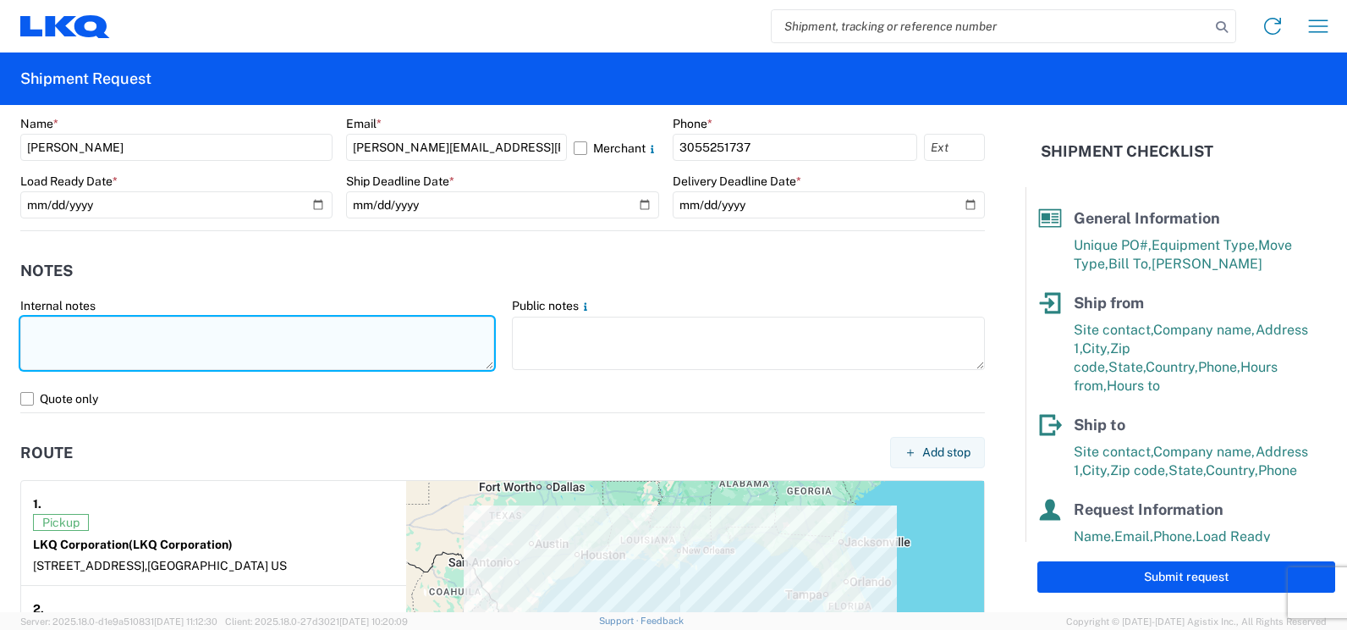
click at [419, 339] on textarea at bounding box center [257, 342] width 474 height 53
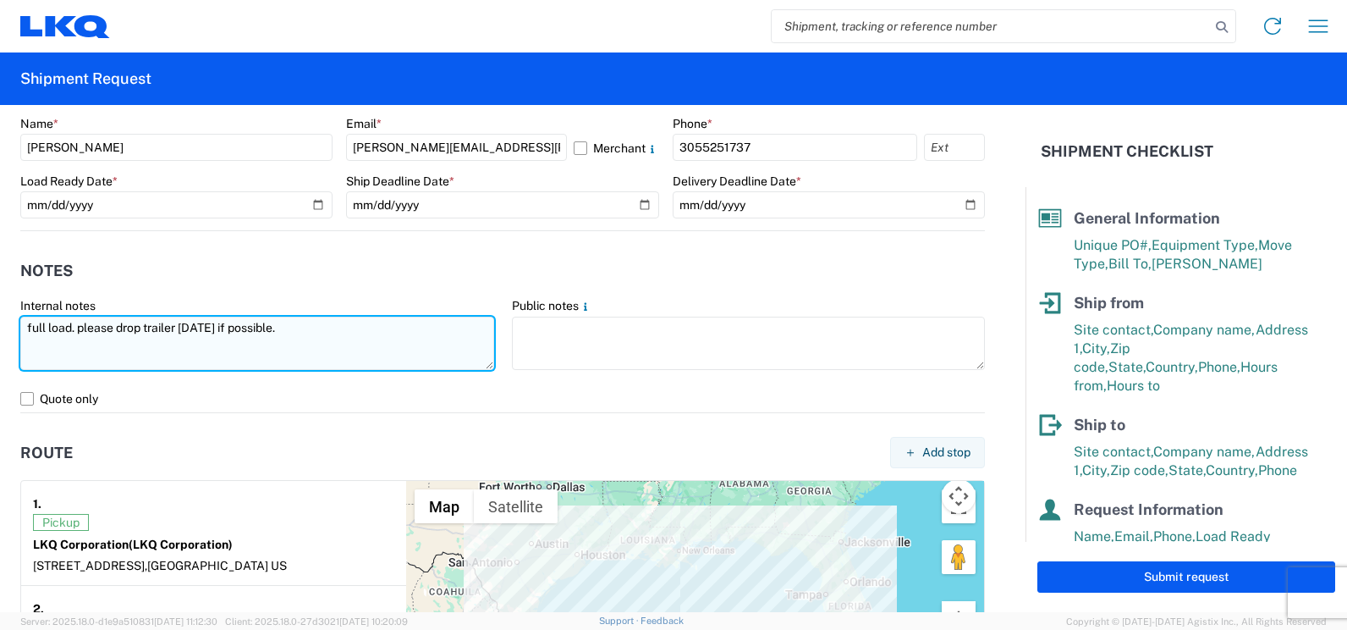
click at [46, 327] on textarea "full load. please drop trailer [DATE] if possible." at bounding box center [257, 342] width 474 height 53
drag, startPoint x: 345, startPoint y: 324, endPoint x: 26, endPoint y: 321, distance: 319.0
click at [26, 321] on textarea "full loose load. please drop trailer [DATE] if possible." at bounding box center [257, 342] width 474 height 53
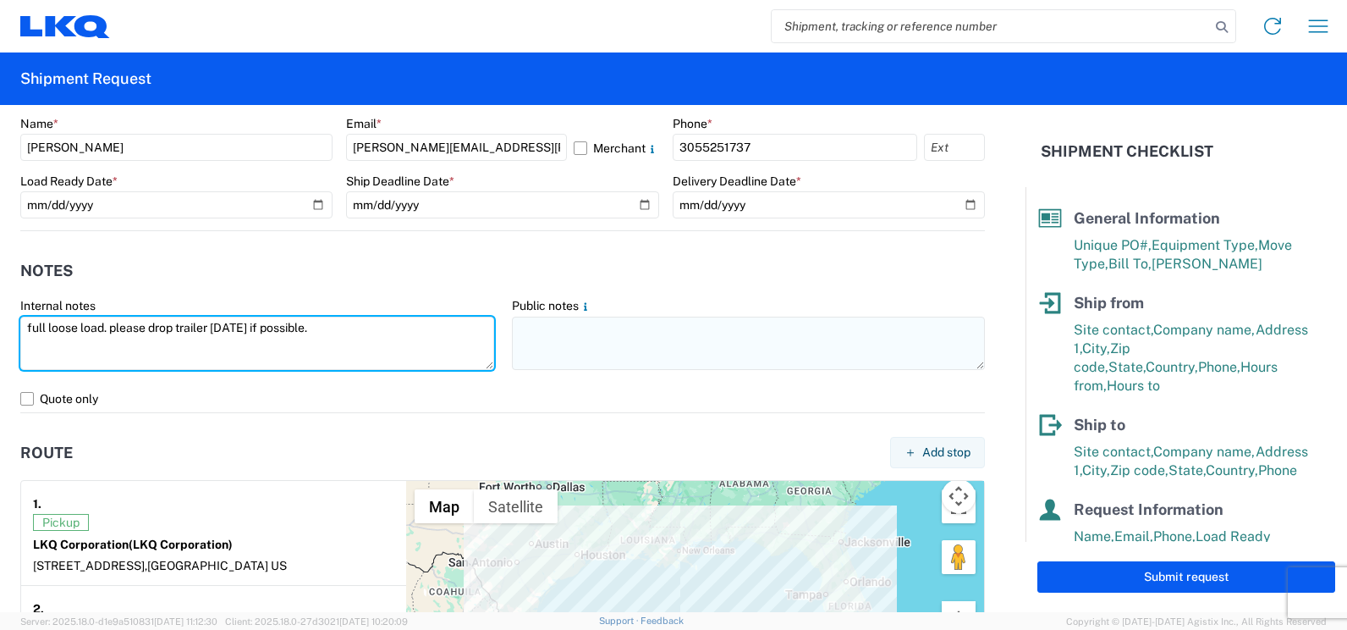
type textarea "full loose load. please drop trailer [DATE] if possible."
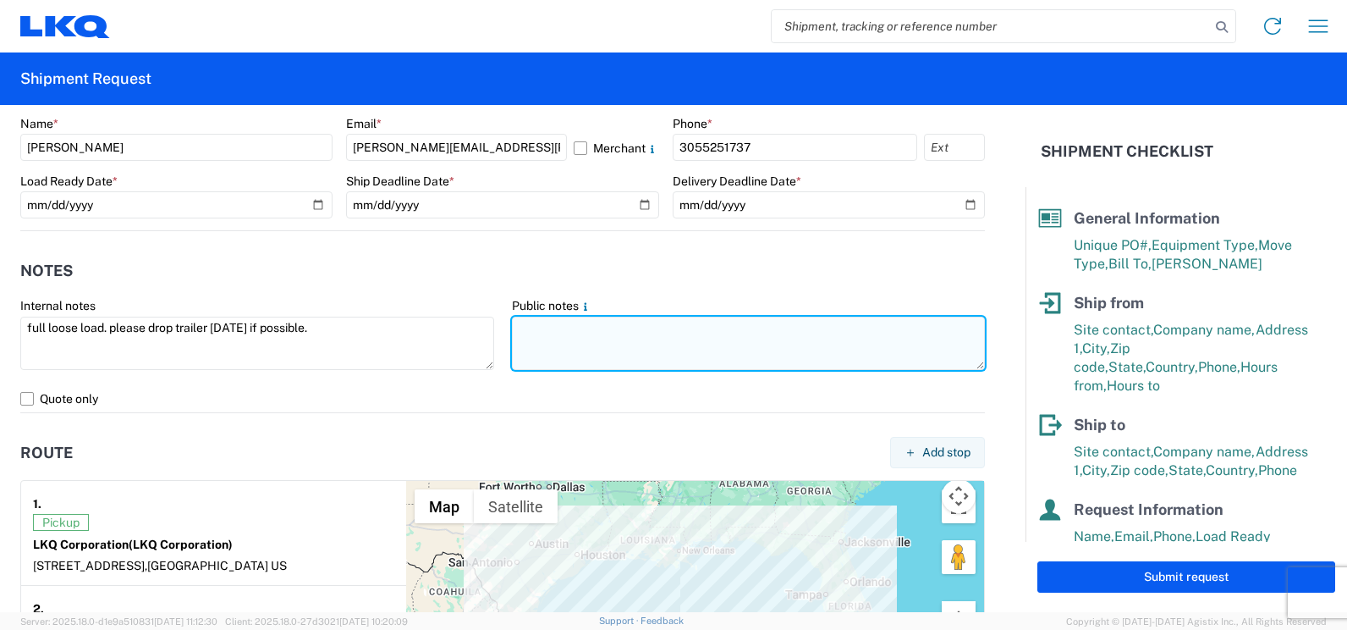
click at [534, 338] on textarea at bounding box center [749, 342] width 474 height 53
paste textarea "full loose load. please drop trailer [DATE] if possible."
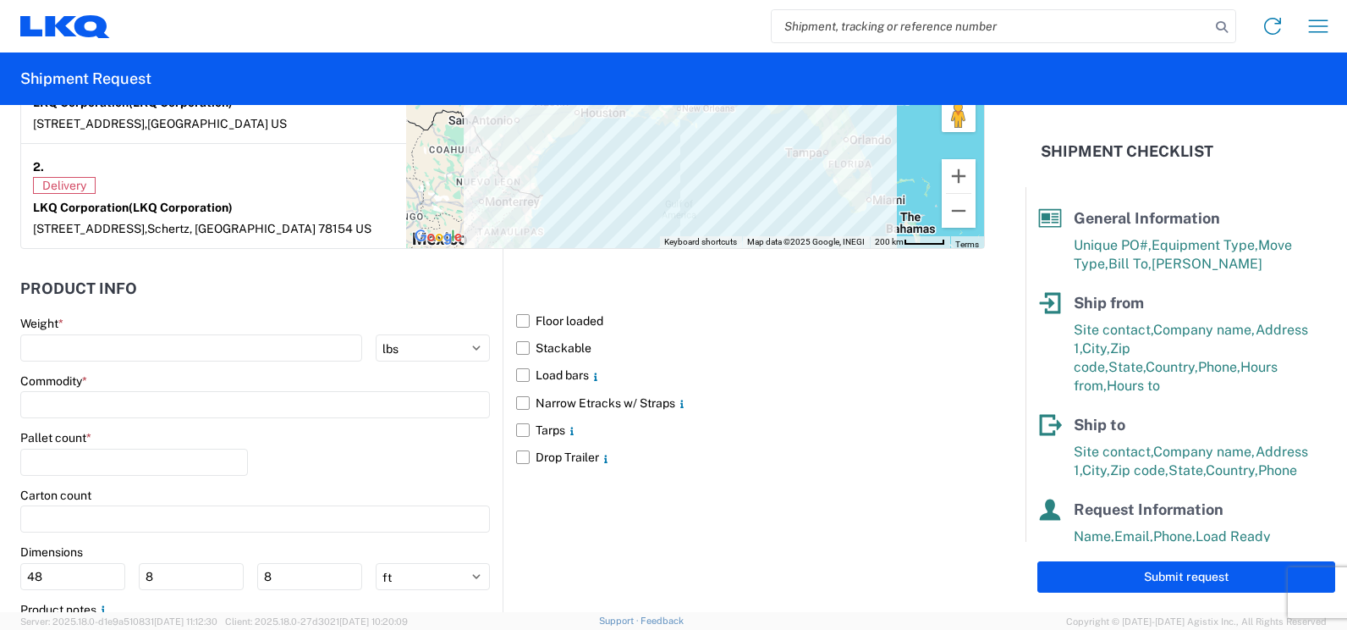
scroll to position [1417, 0]
type textarea "full loose load. please drop trailer [DATE] if possible."
click at [520, 320] on label "Floor loaded" at bounding box center [750, 318] width 469 height 27
click at [0, 0] on input "Floor loaded" at bounding box center [0, 0] width 0 height 0
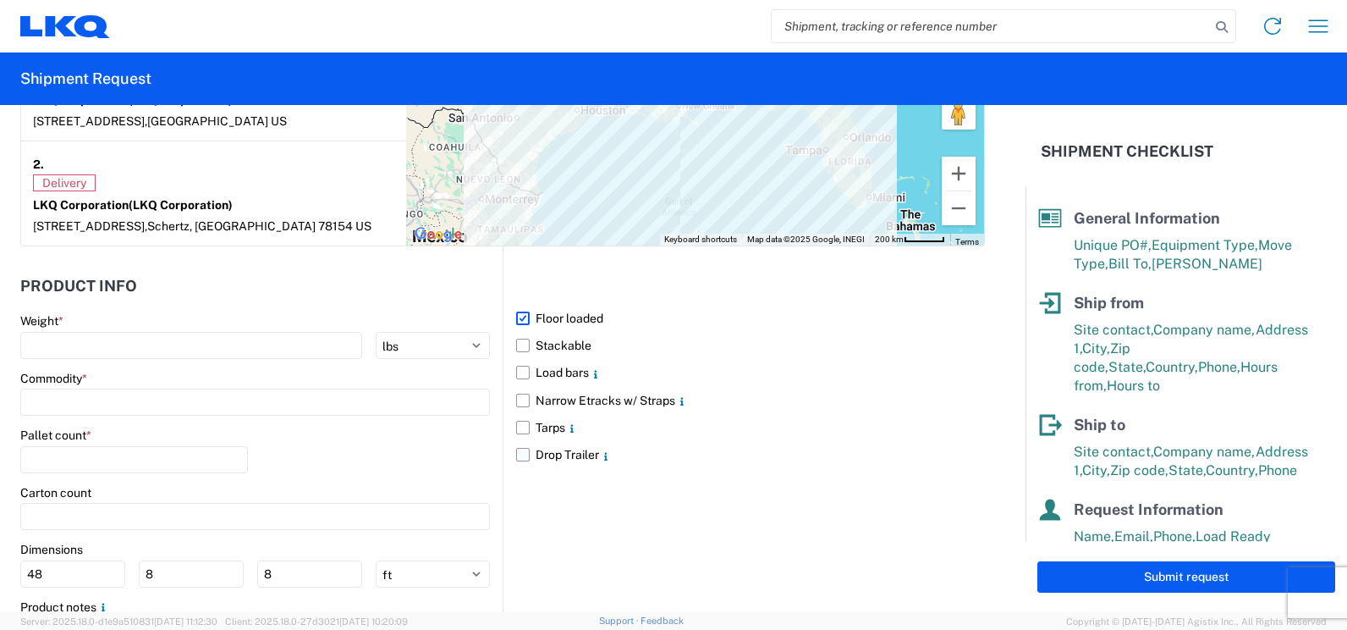
click at [516, 452] on label "Drop Trailer" at bounding box center [750, 454] width 469 height 27
click at [0, 0] on input "Drop Trailer" at bounding box center [0, 0] width 0 height 0
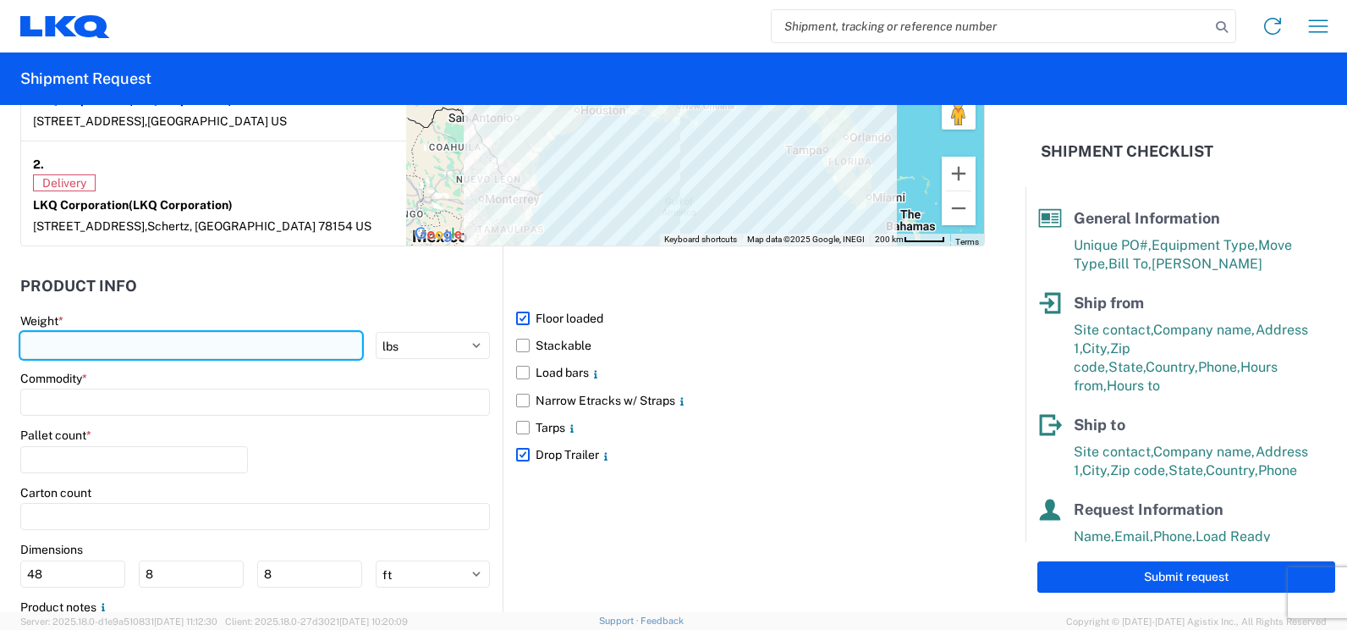
click at [327, 345] on input "number" at bounding box center [191, 345] width 342 height 27
type input "8300"
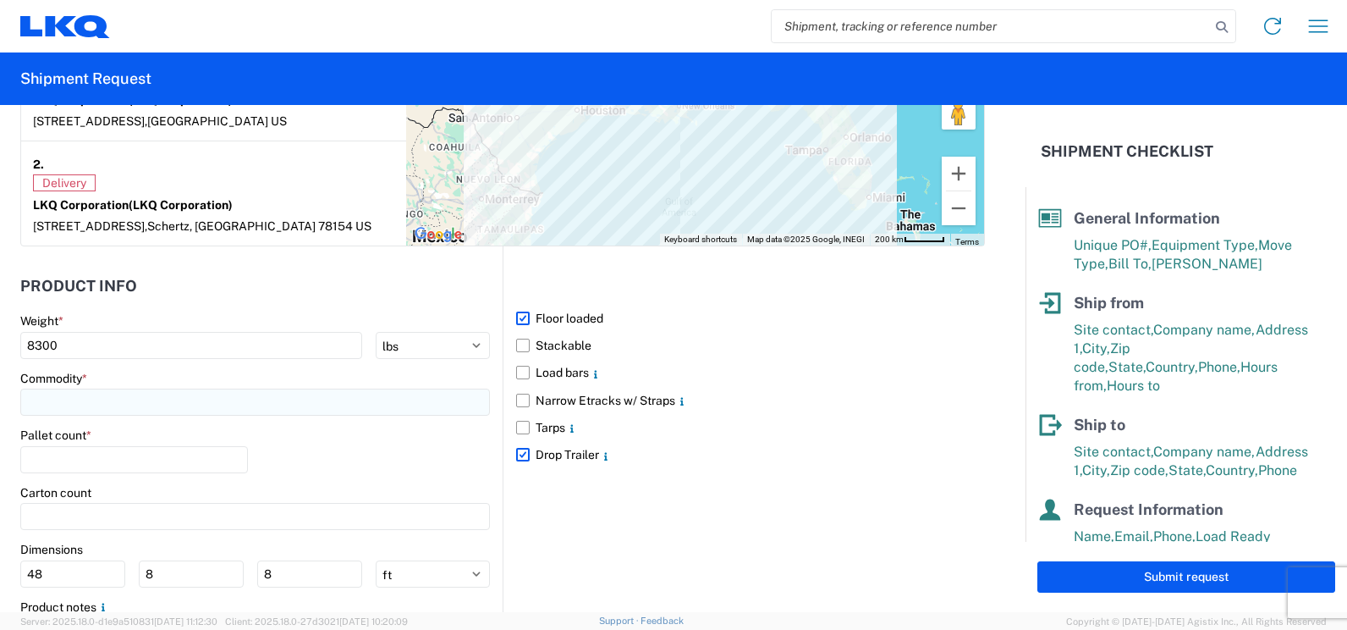
click at [289, 402] on input at bounding box center [255, 401] width 470 height 27
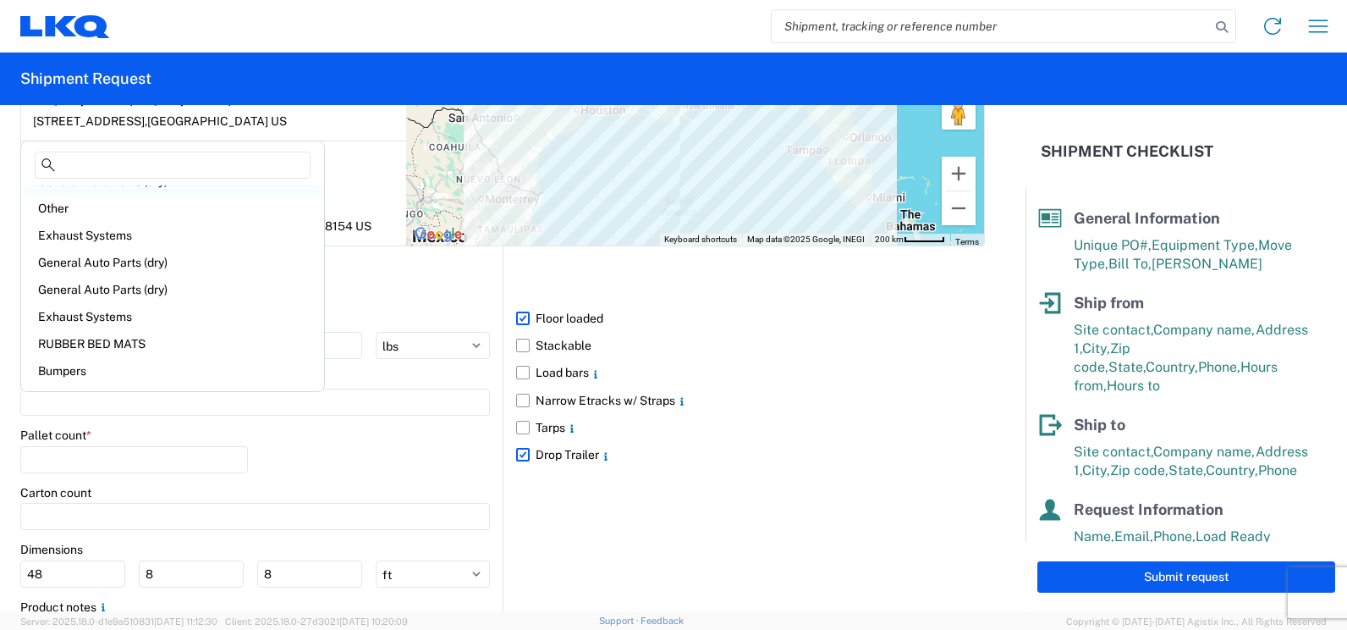
scroll to position [152, 0]
click at [184, 258] on div "General Auto Parts (dry)" at bounding box center [173, 263] width 296 height 27
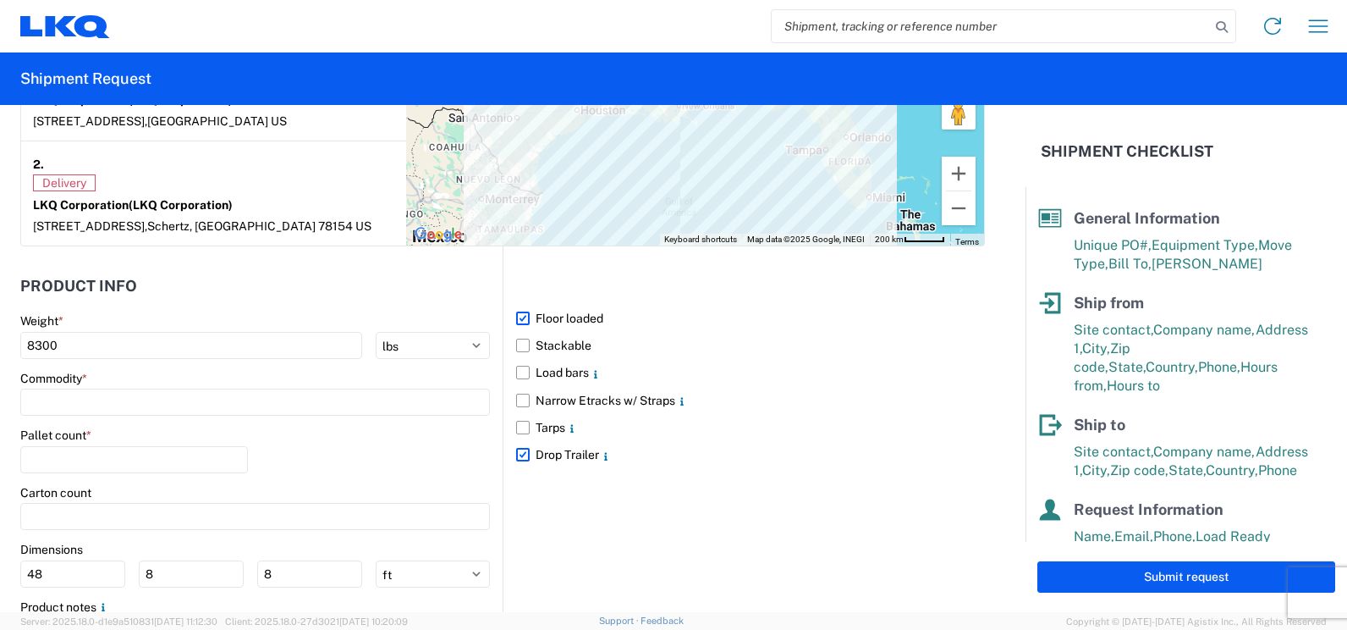
type input "General Auto Parts (dry)"
click at [487, 366] on main "Weight * 8300 kgs lbs Commodity * General Auto Parts (dry) Pallet count * Carto…" at bounding box center [261, 499] width 482 height 372
click at [492, 386] on main "Weight * 8300 kgs lbs Commodity * General Auto Parts (dry) Pallet count * Carto…" at bounding box center [261, 499] width 482 height 372
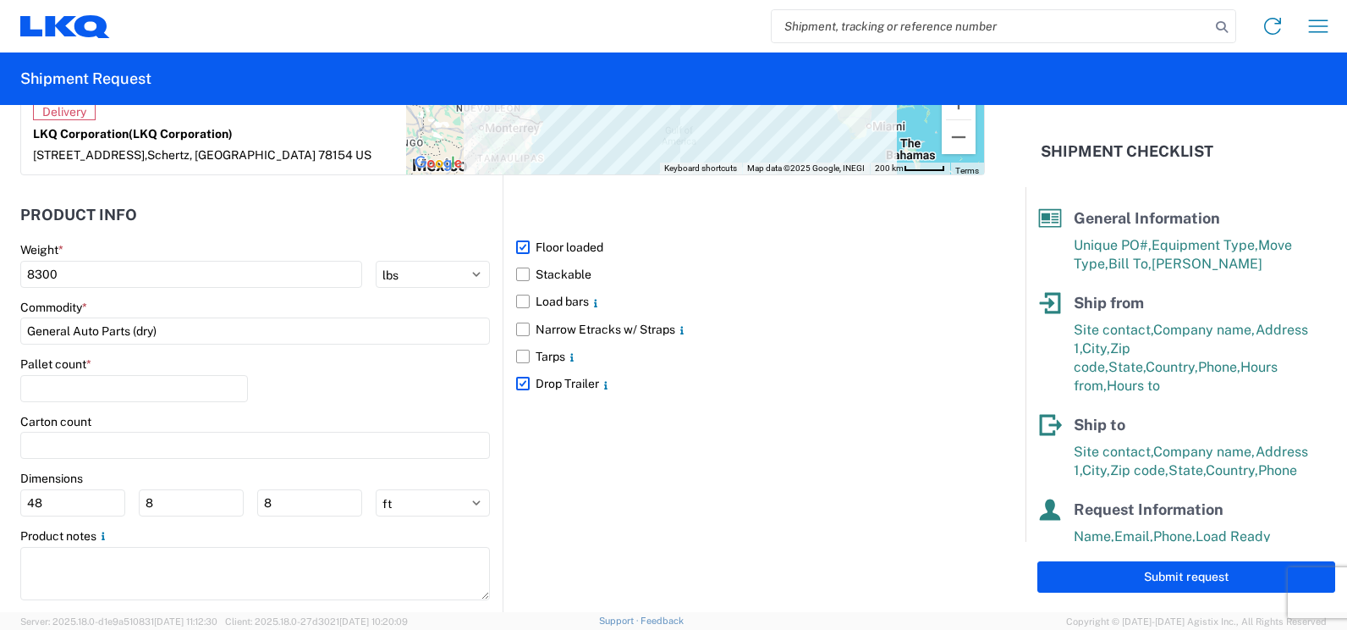
scroll to position [1502, 0]
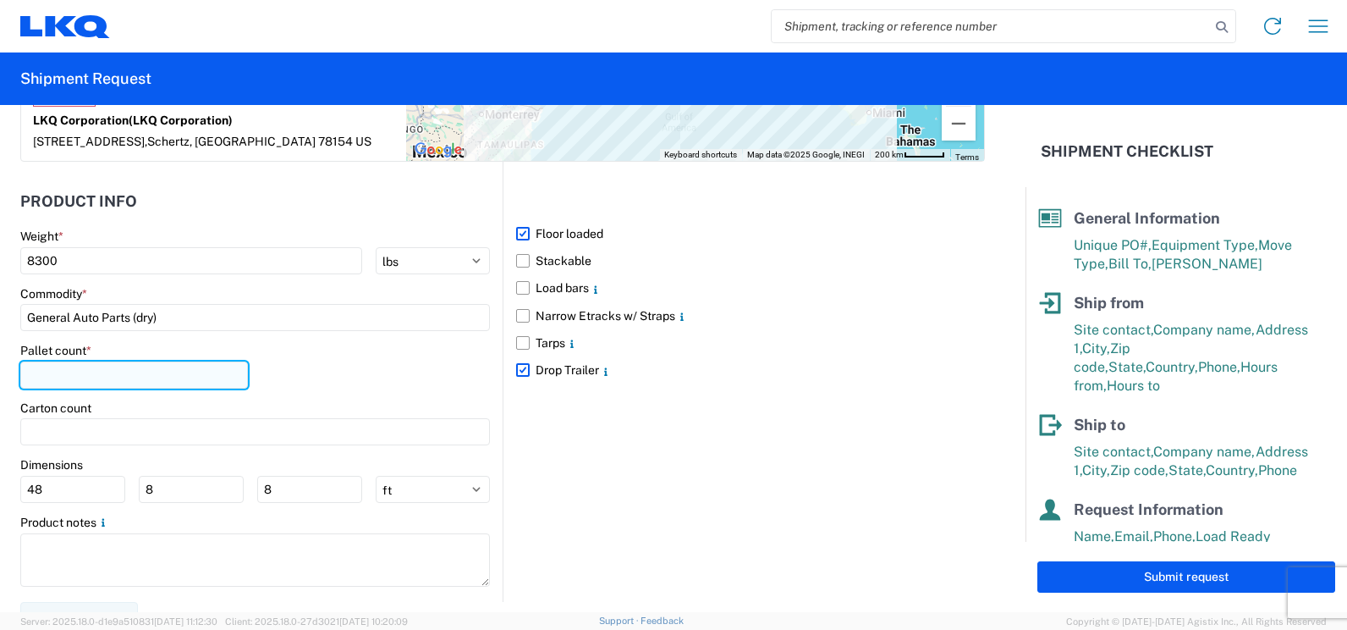
click at [129, 374] on input "number" at bounding box center [134, 374] width 228 height 27
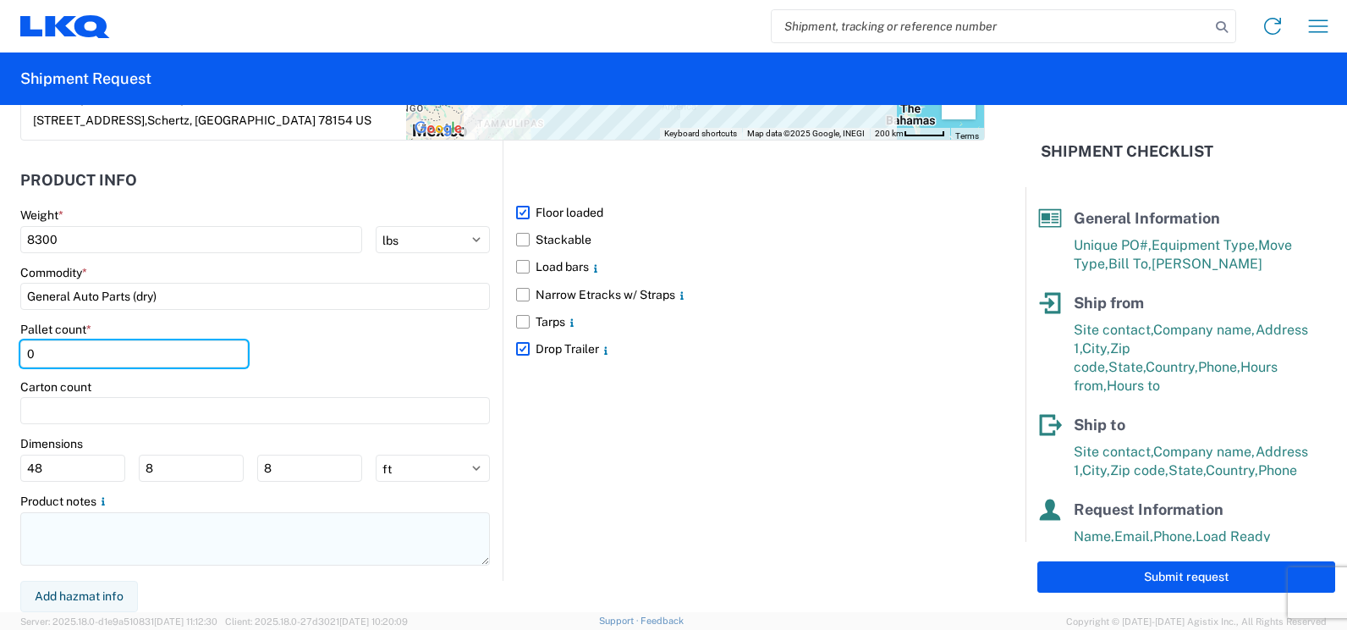
type input "0"
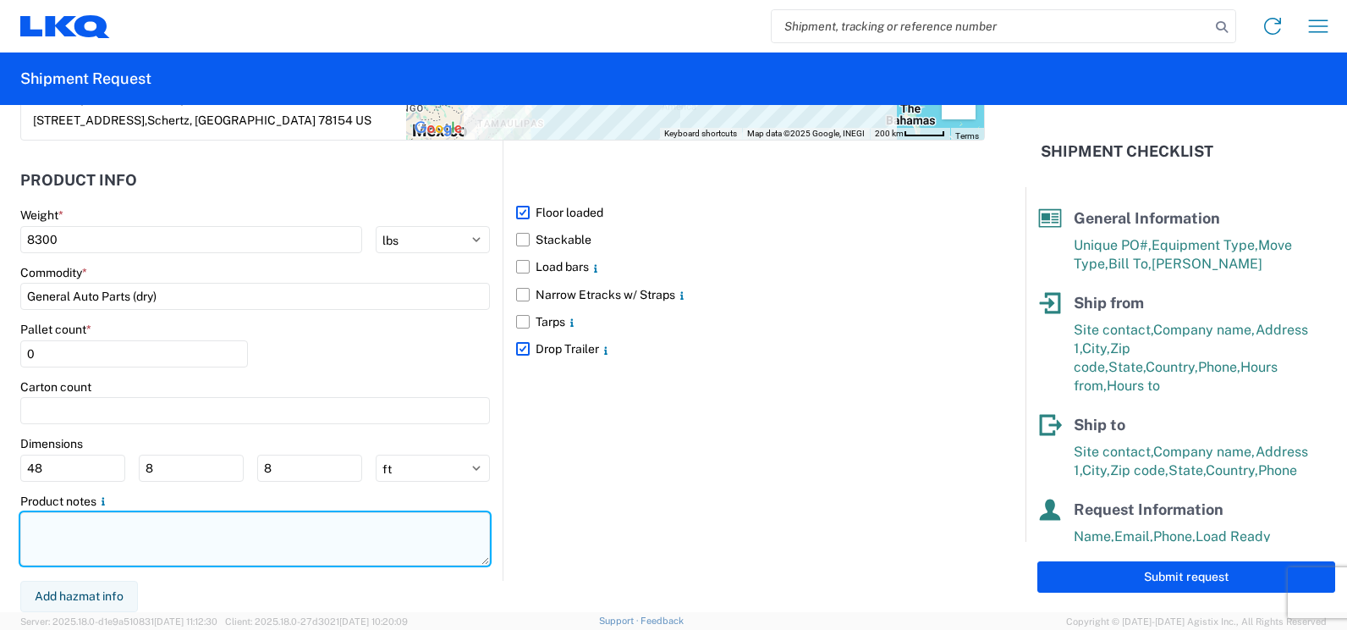
click at [77, 536] on textarea at bounding box center [255, 538] width 470 height 53
paste textarea "full loose load. please drop trailer [DATE] if possible."
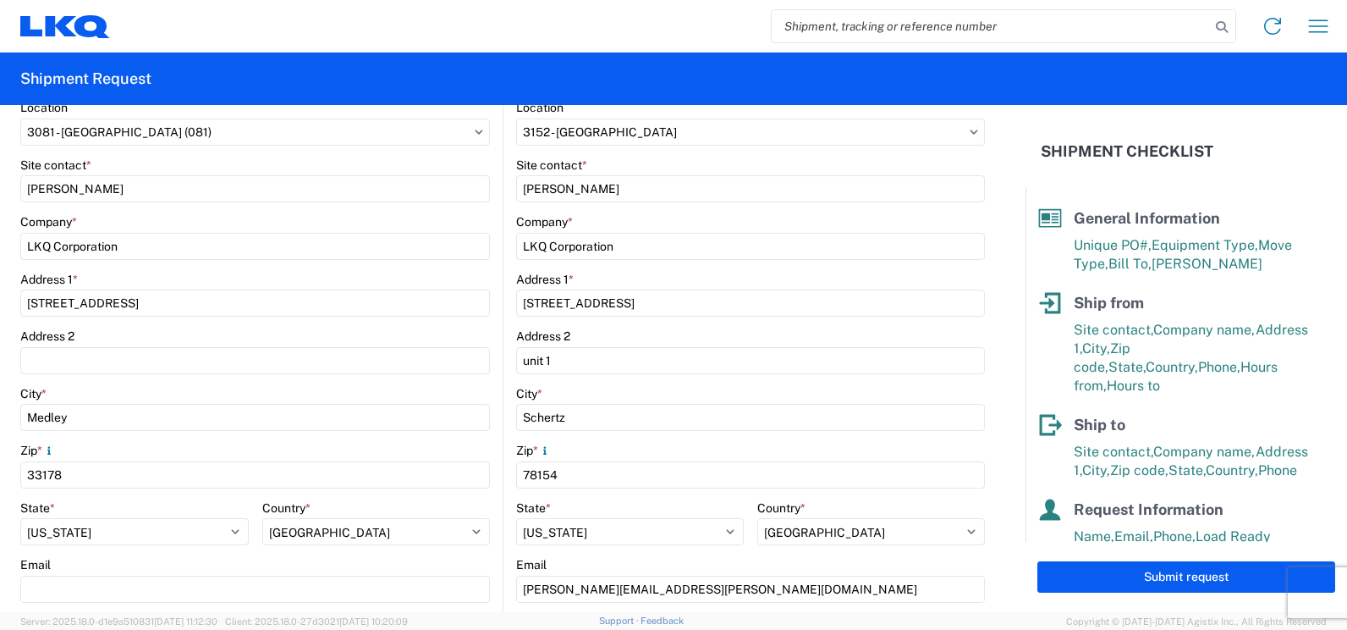
scroll to position [0, 0]
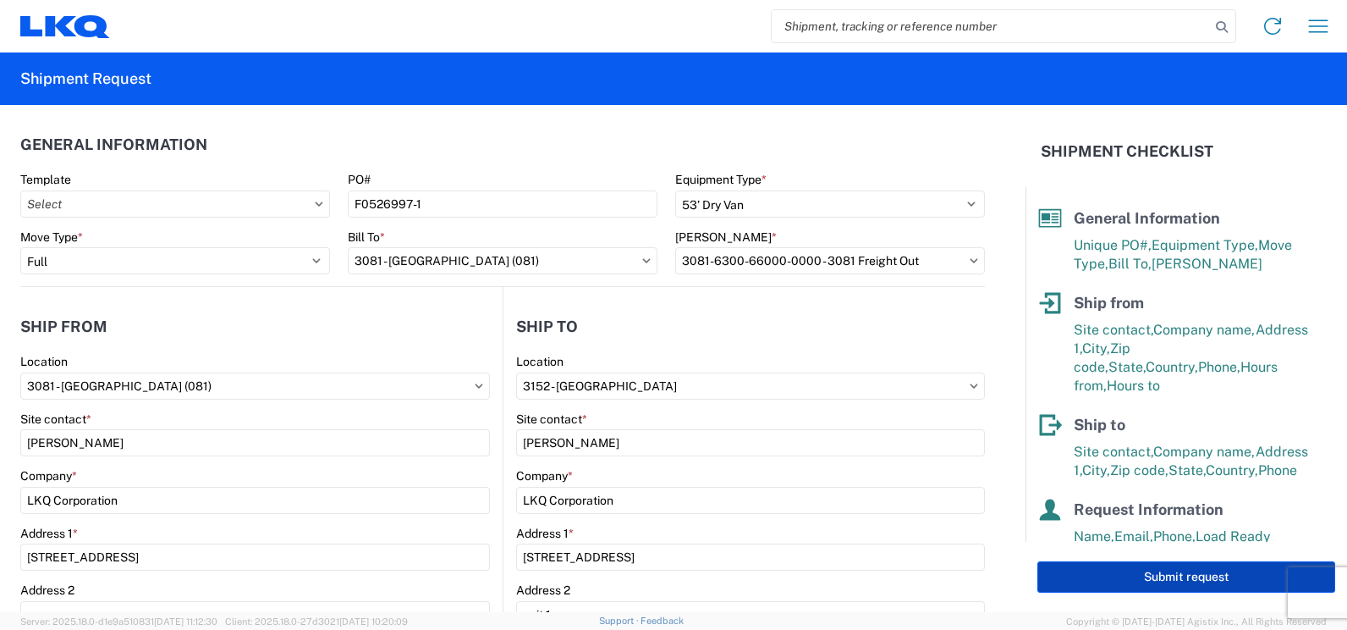
type textarea "full loose load. Automotive parts."
click at [1098, 569] on button "Submit request" at bounding box center [1186, 576] width 298 height 31
select select "FL"
select select "US"
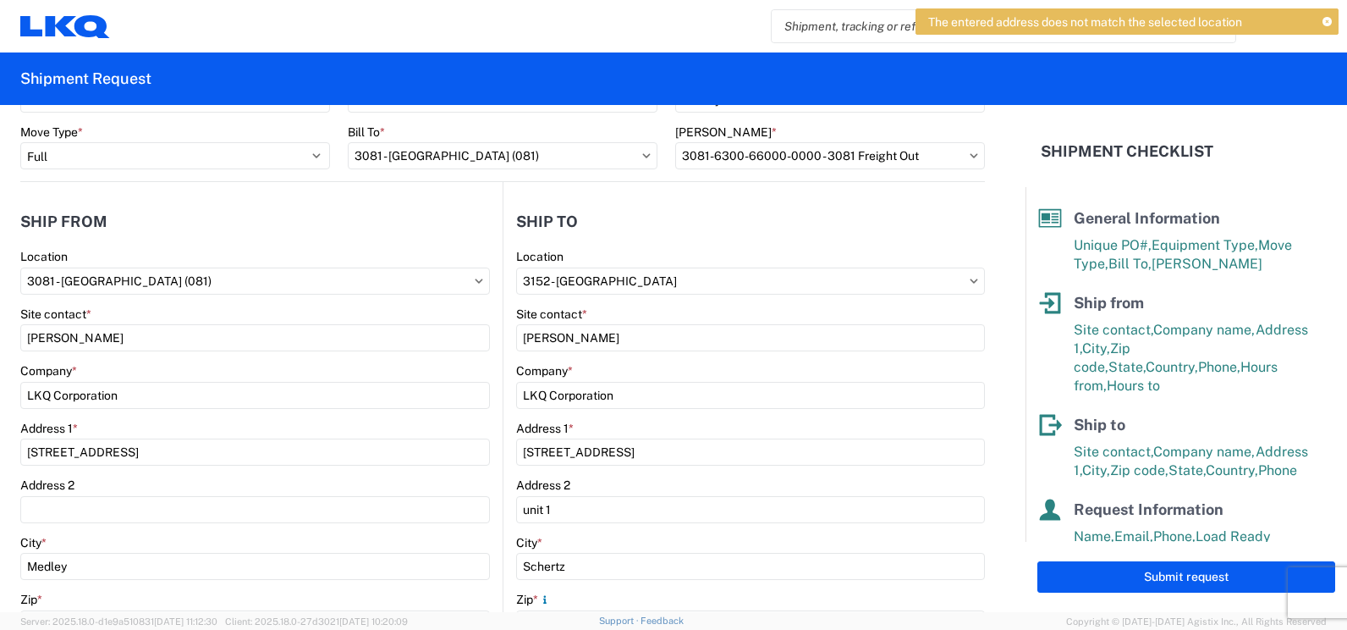
scroll to position [127, 0]
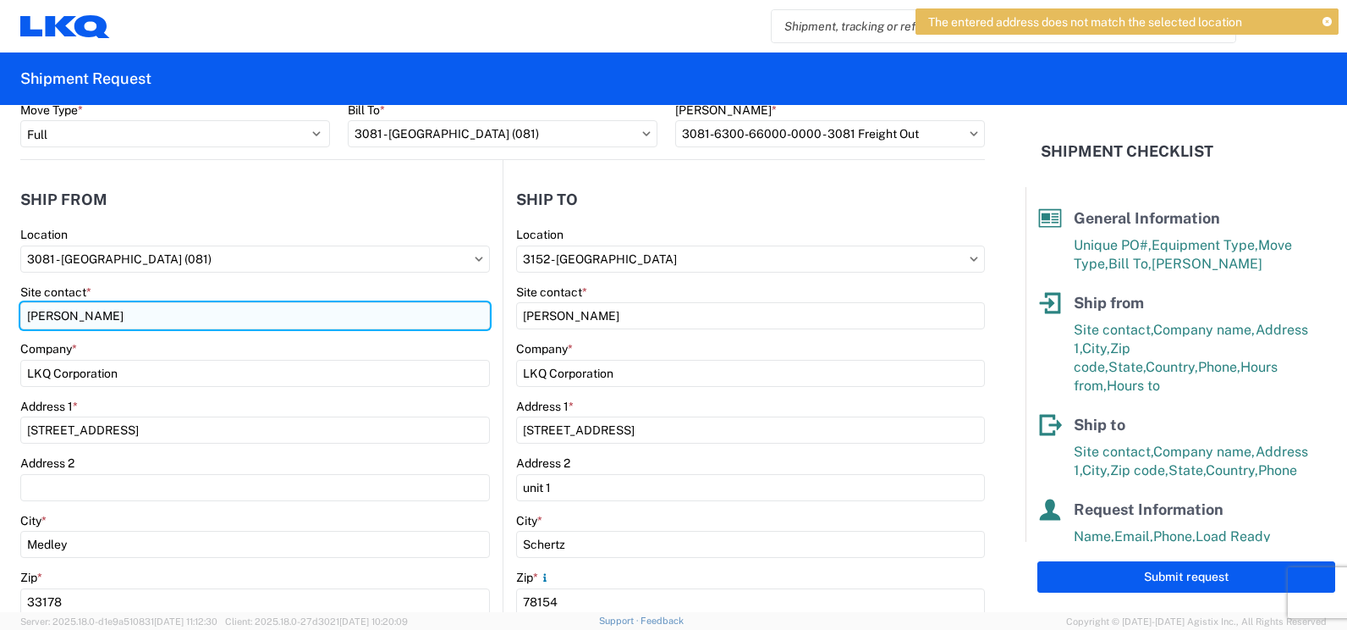
click at [174, 306] on input "[PERSON_NAME]" at bounding box center [255, 315] width 470 height 27
type input "J"
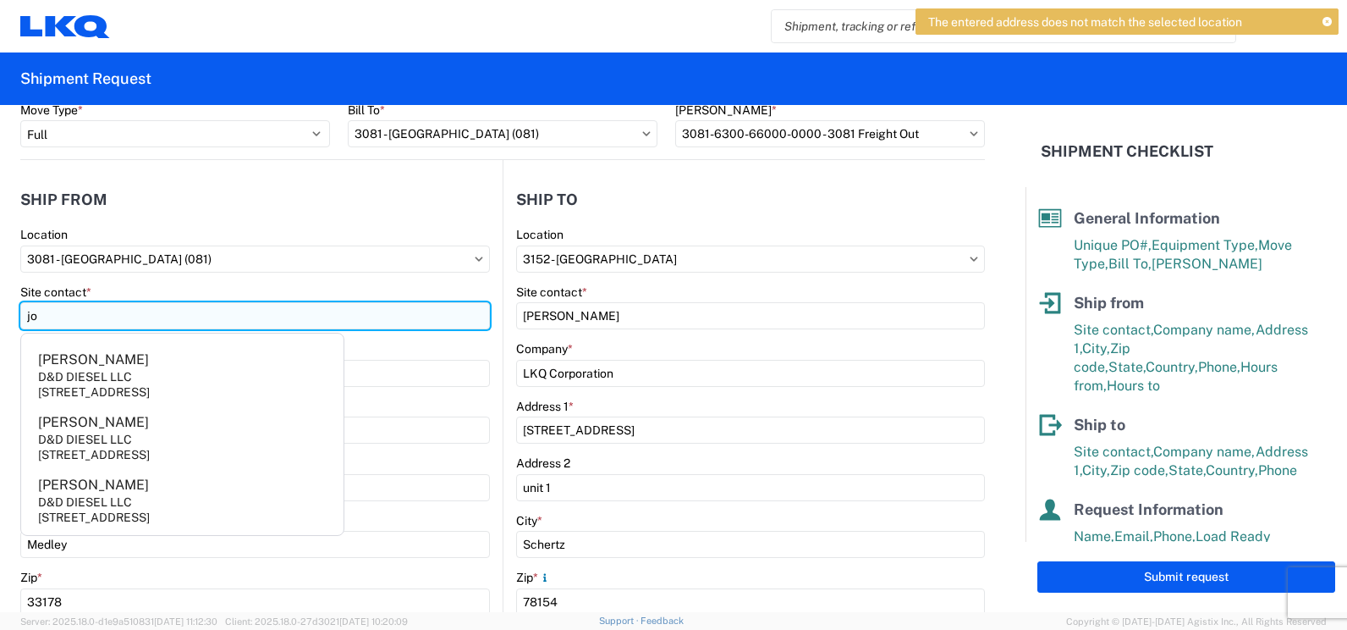
type input "j"
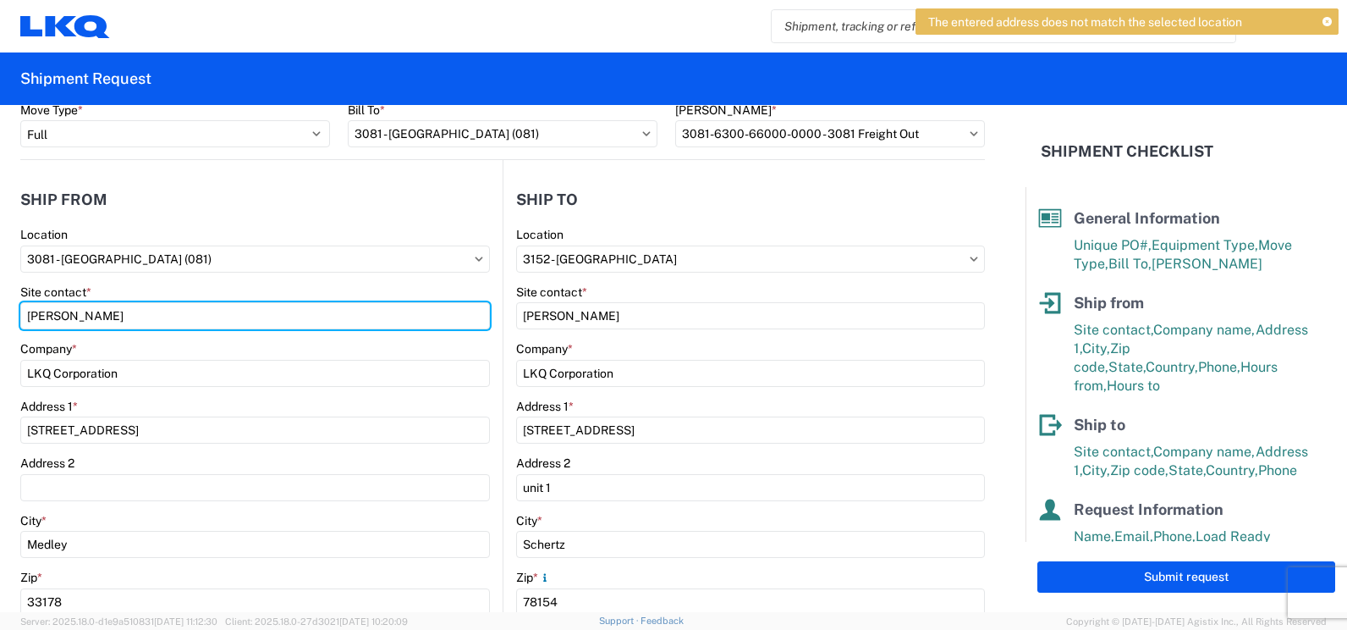
type input "[PERSON_NAME]"
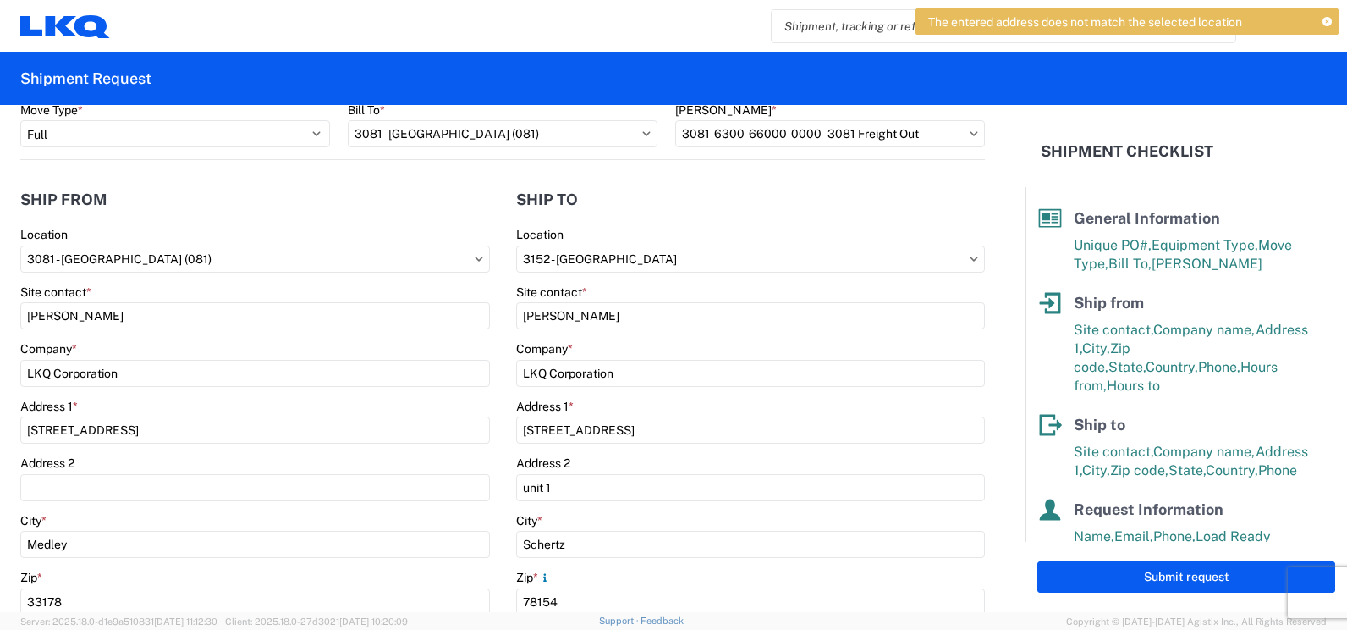
click at [360, 217] on header "Ship from" at bounding box center [261, 199] width 482 height 38
click at [1094, 568] on button "Submit request" at bounding box center [1186, 576] width 298 height 31
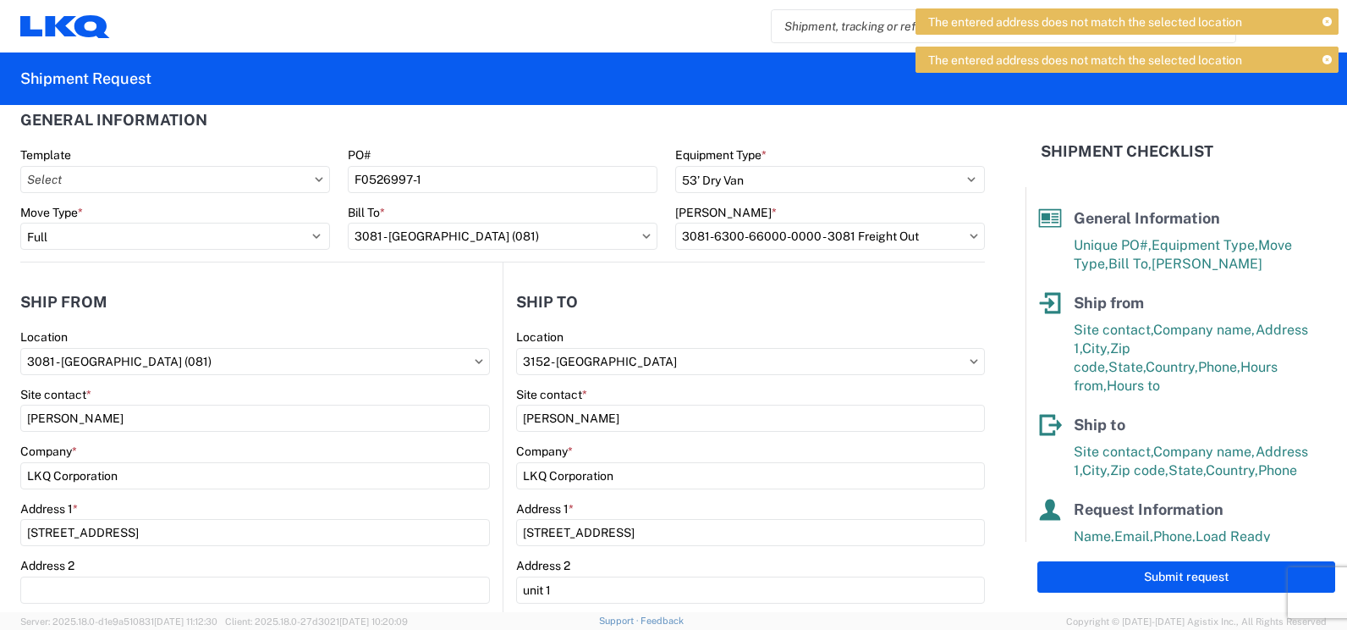
scroll to position [21, 0]
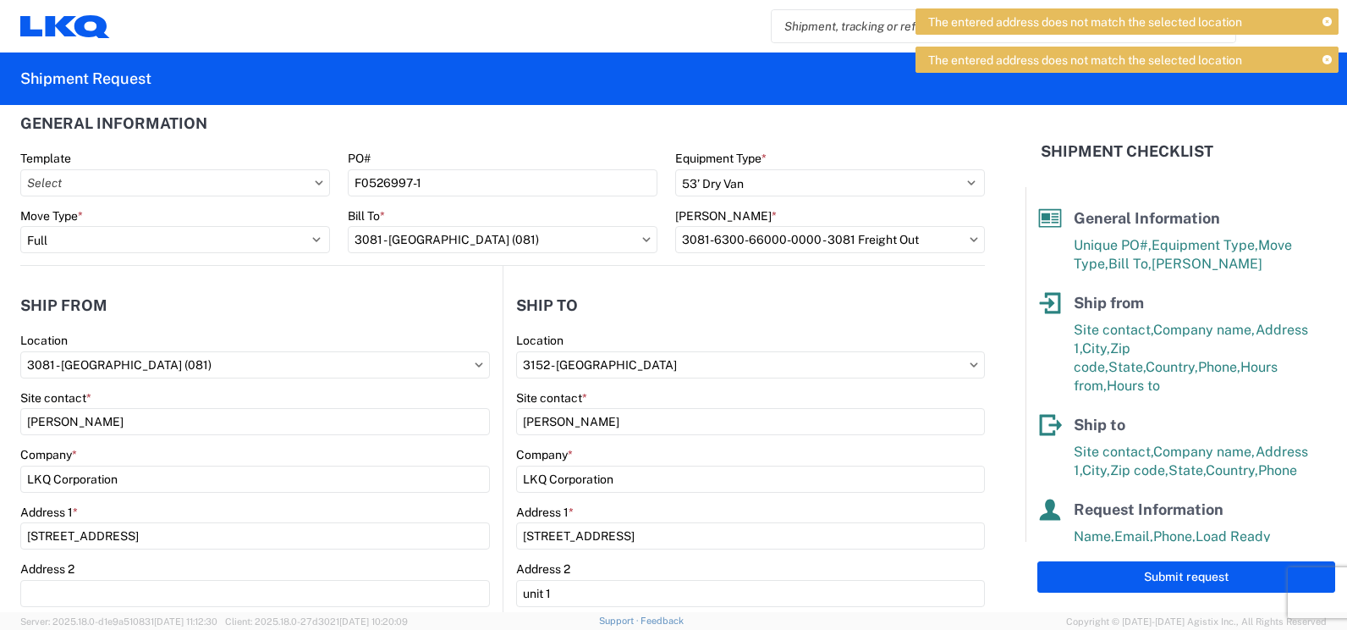
click at [970, 362] on icon at bounding box center [974, 364] width 8 height 5
click at [899, 361] on input "3152 - [GEOGRAPHIC_DATA]" at bounding box center [750, 364] width 469 height 27
type input "152"
click at [619, 443] on div "3152 - [GEOGRAPHIC_DATA]" at bounding box center [662, 439] width 296 height 27
select select "US"
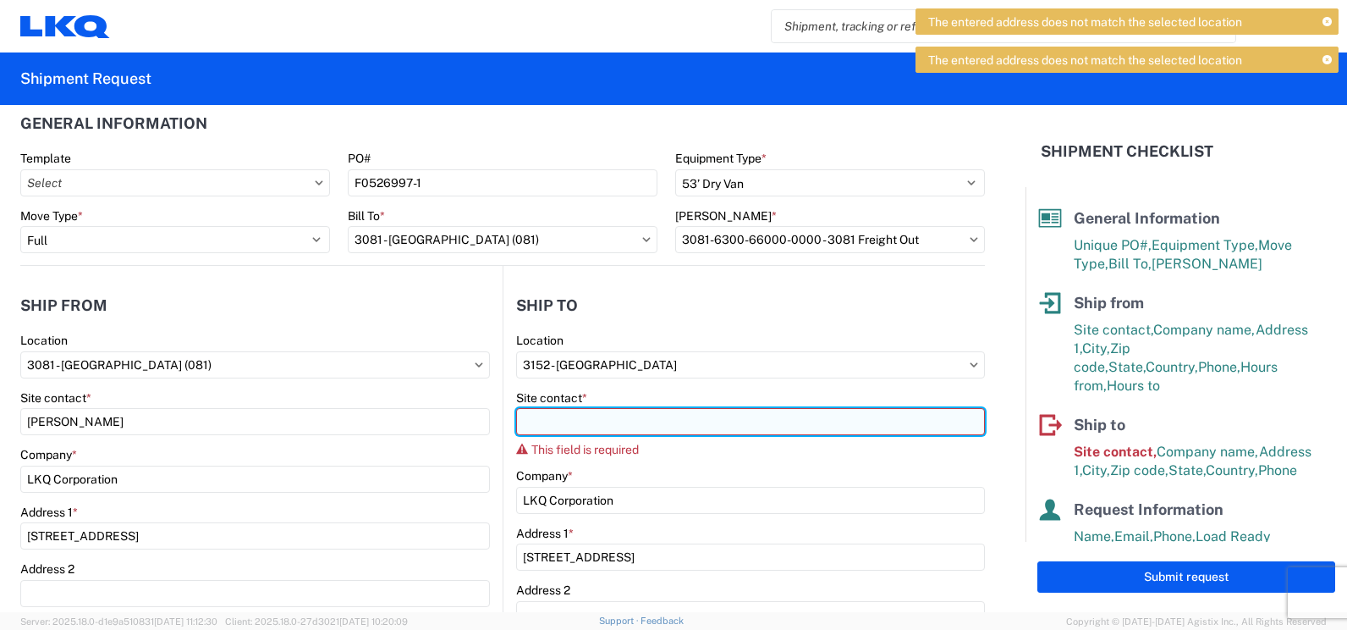
click at [619, 430] on input "Site contact *" at bounding box center [750, 421] width 469 height 27
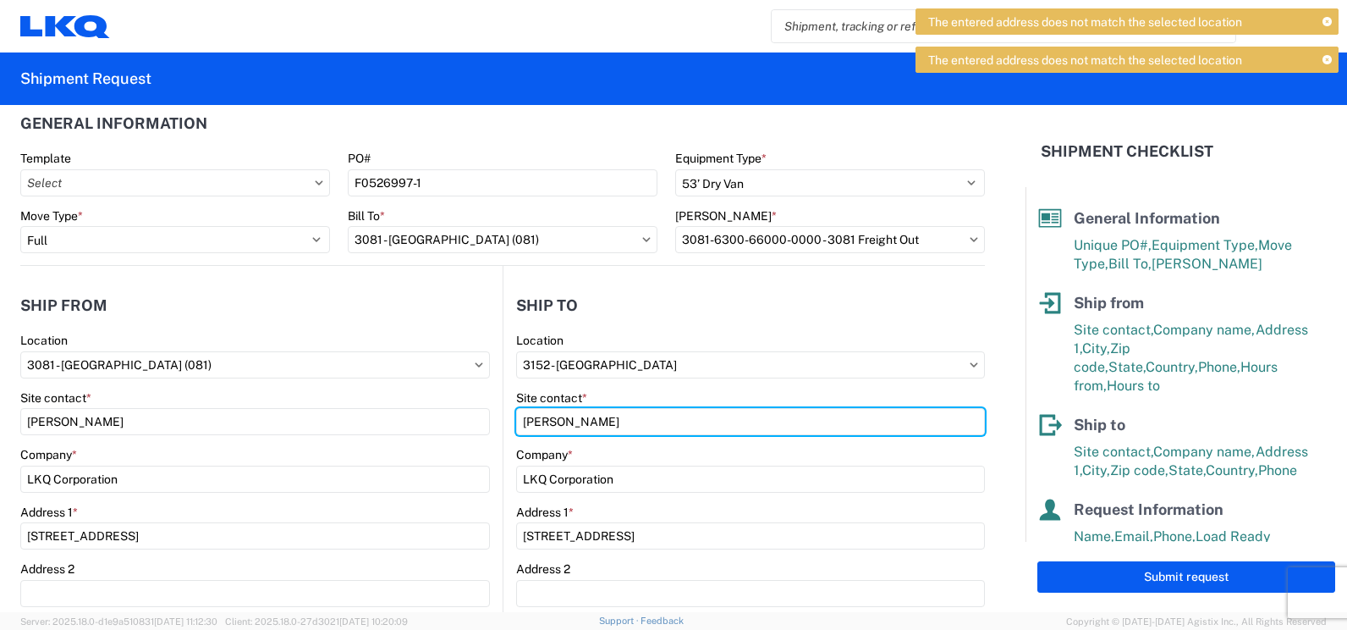
type input "[PERSON_NAME]"
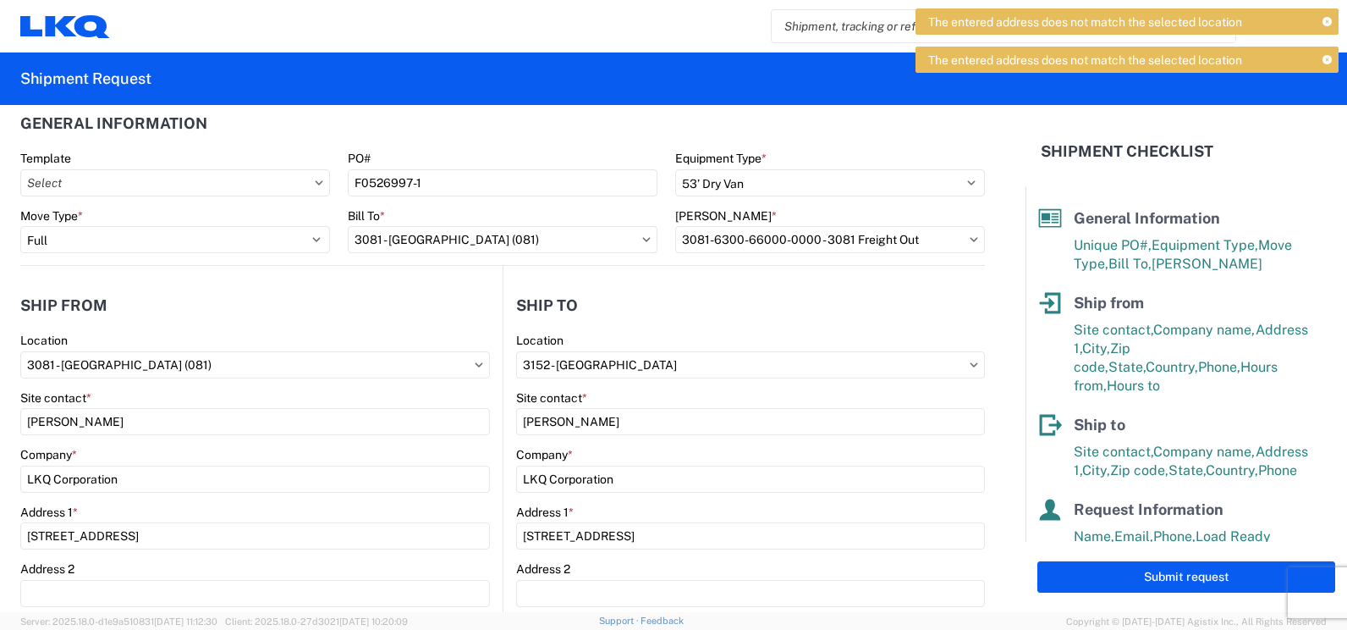
click at [998, 263] on form "General Information Template PO# F0526997-1 Equipment Type * Select 53’ Dry Van…" at bounding box center [513, 358] width 1026 height 507
click at [1089, 584] on button "Submit request" at bounding box center [1186, 576] width 298 height 31
